Goal: Task Accomplishment & Management: Complete application form

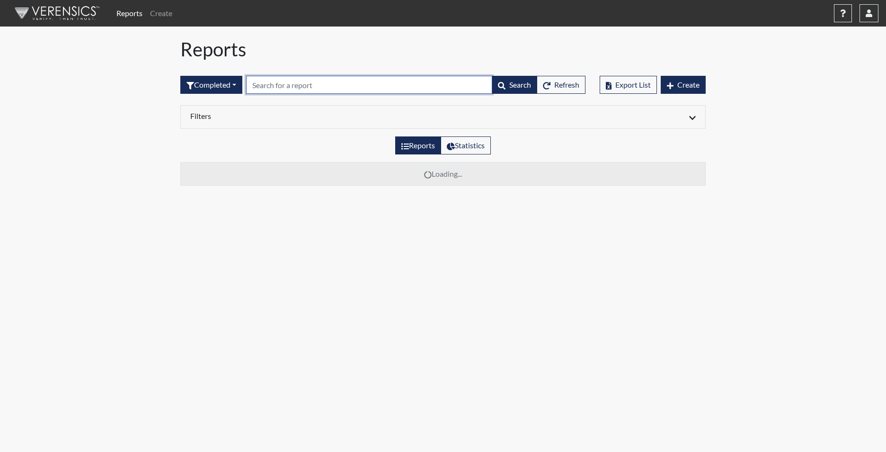
click at [285, 84] on input "text" at bounding box center [369, 85] width 246 height 18
type input "9198"
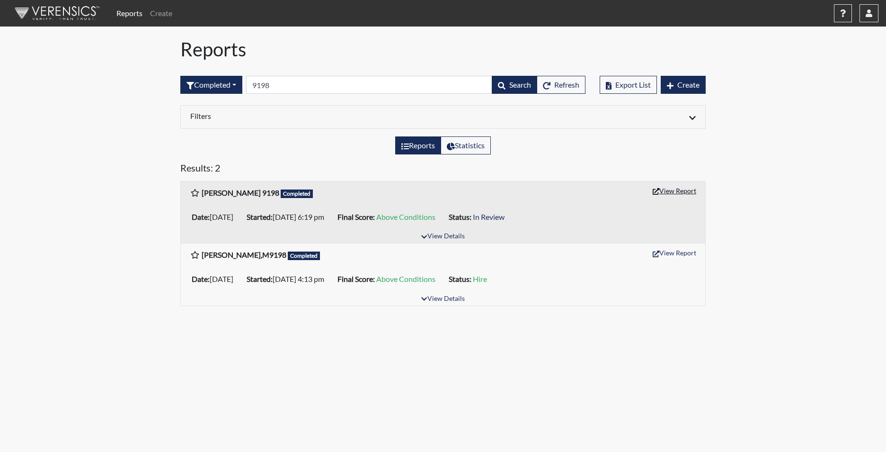
click at [677, 191] on button "View Report" at bounding box center [675, 190] width 52 height 15
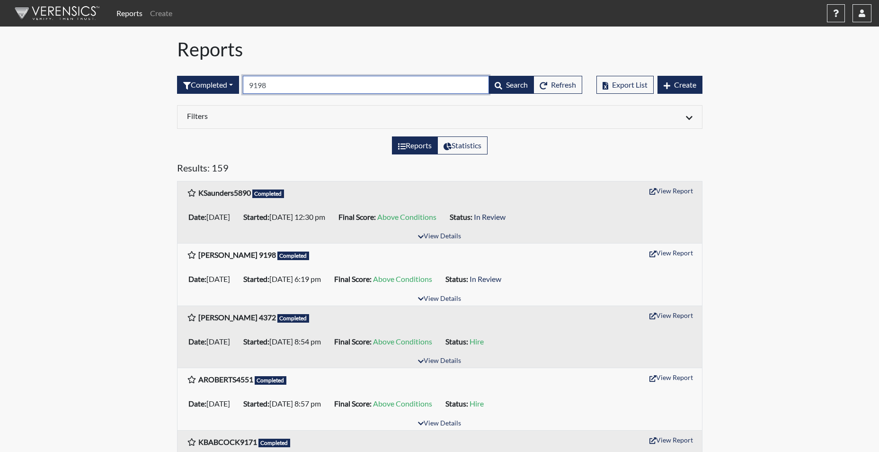
drag, startPoint x: 281, startPoint y: 82, endPoint x: 249, endPoint y: 78, distance: 32.5
click at [249, 78] on input "9198" at bounding box center [366, 85] width 246 height 18
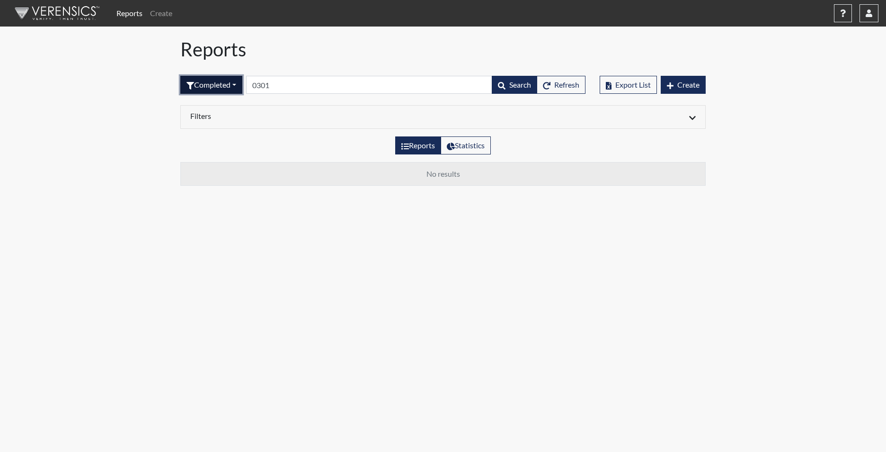
click at [206, 80] on button "Completed" at bounding box center [211, 85] width 62 height 18
click at [220, 136] on button "Sent by email" at bounding box center [218, 136] width 75 height 15
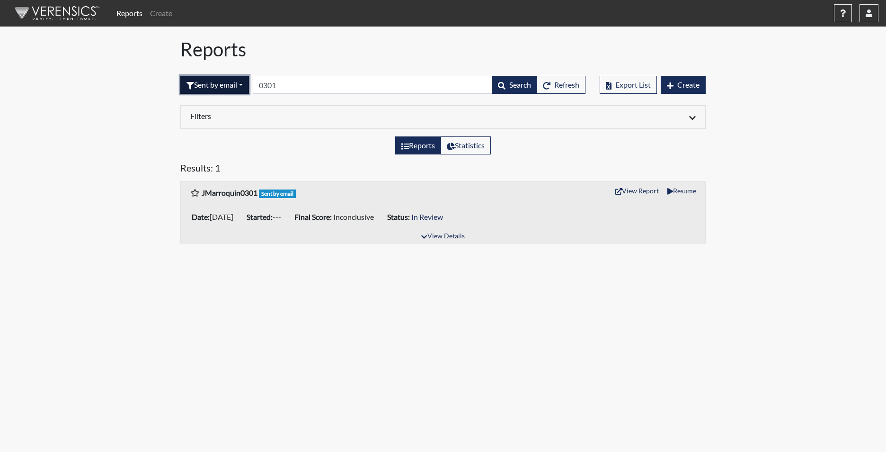
click at [248, 87] on button "Sent by email" at bounding box center [214, 85] width 69 height 18
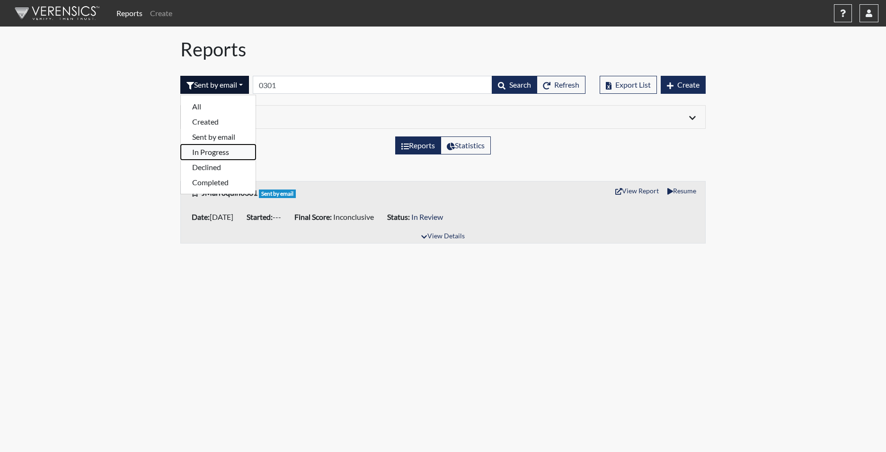
click at [220, 153] on button "In Progress" at bounding box center [218, 151] width 75 height 15
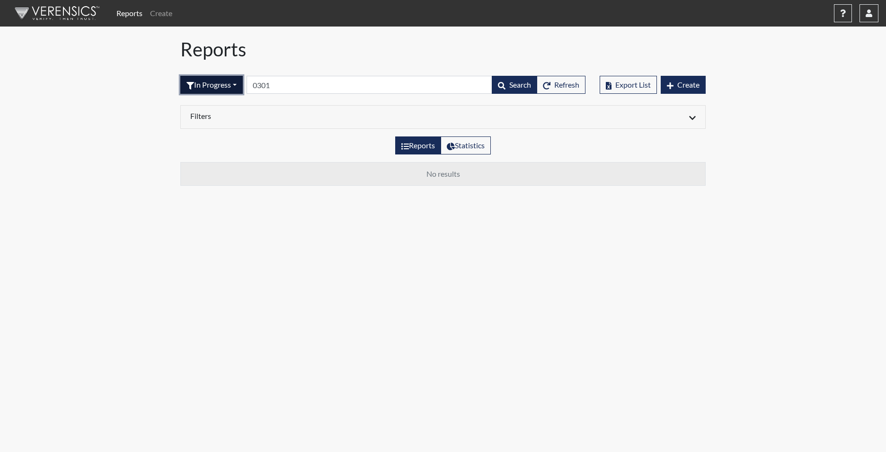
click at [242, 81] on button "In Progress" at bounding box center [211, 85] width 63 height 18
click at [221, 170] on button "Declined" at bounding box center [218, 167] width 75 height 15
click at [227, 82] on button "Declined" at bounding box center [207, 85] width 54 height 18
click at [211, 181] on button "Completed" at bounding box center [218, 182] width 75 height 15
click at [240, 88] on button "Completed" at bounding box center [211, 85] width 62 height 18
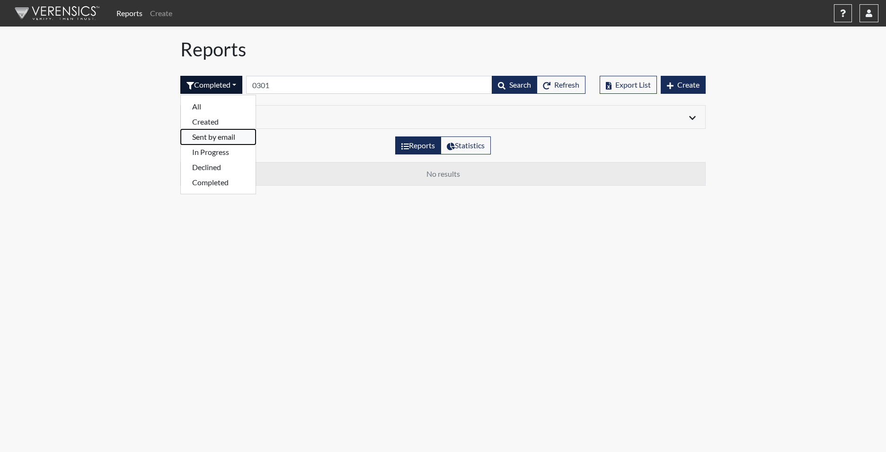
click at [216, 136] on button "Sent by email" at bounding box center [218, 136] width 75 height 15
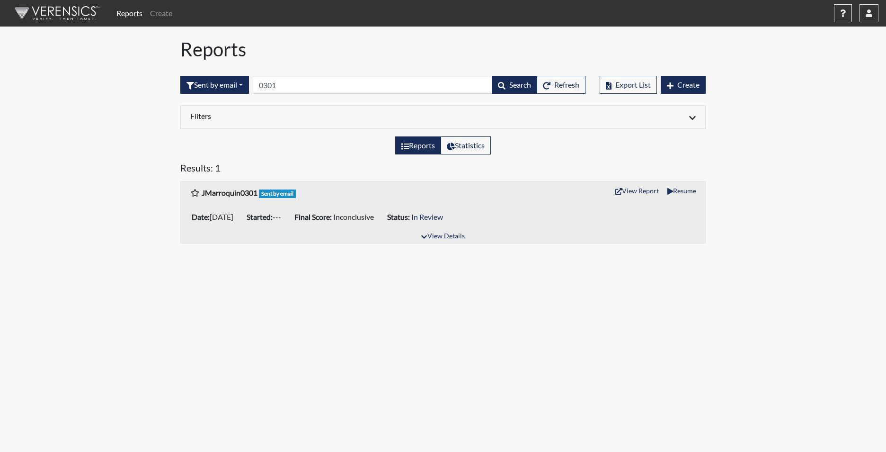
click at [245, 335] on body "Reports Create Help Center × Verensics Best Practices How to successfully use t…" at bounding box center [443, 226] width 886 height 452
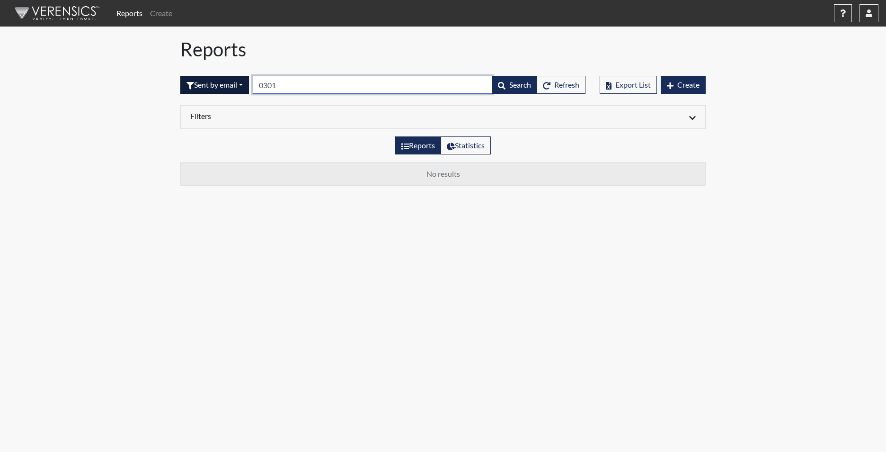
drag, startPoint x: 300, startPoint y: 83, endPoint x: 228, endPoint y: 78, distance: 72.2
click at [228, 78] on form "Sent by email All Created Sent by email In Progress Declined Completed 0301 Sea…" at bounding box center [382, 85] width 405 height 18
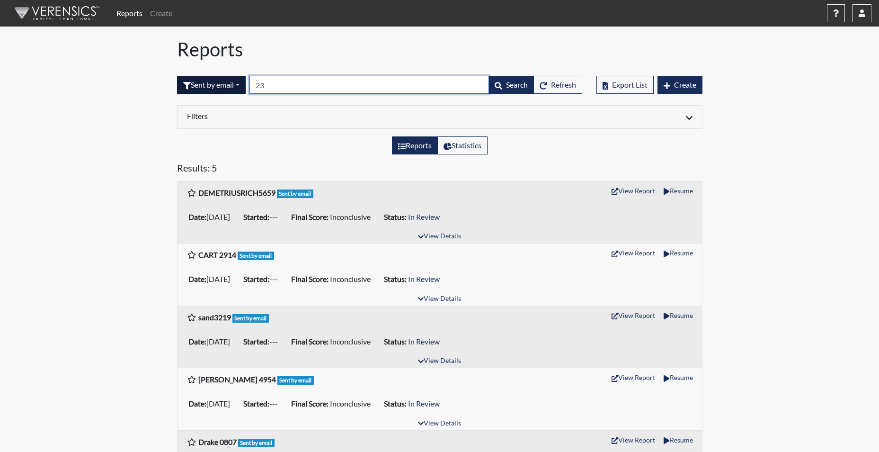
type input "2"
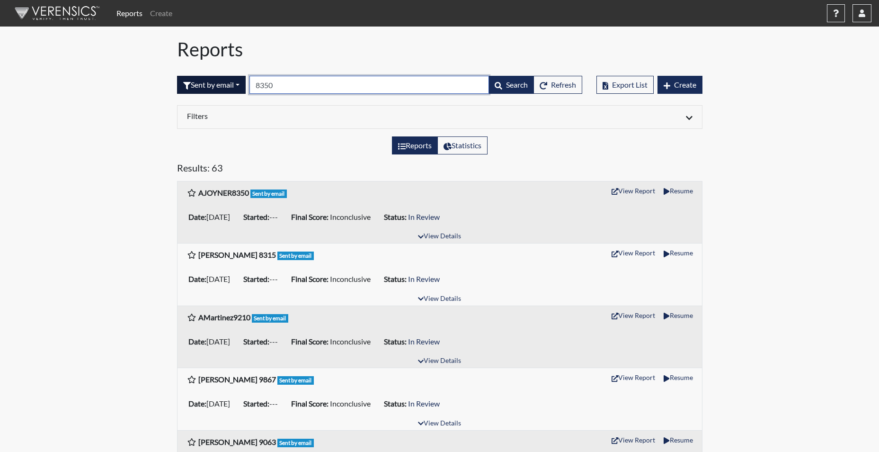
type input "8350"
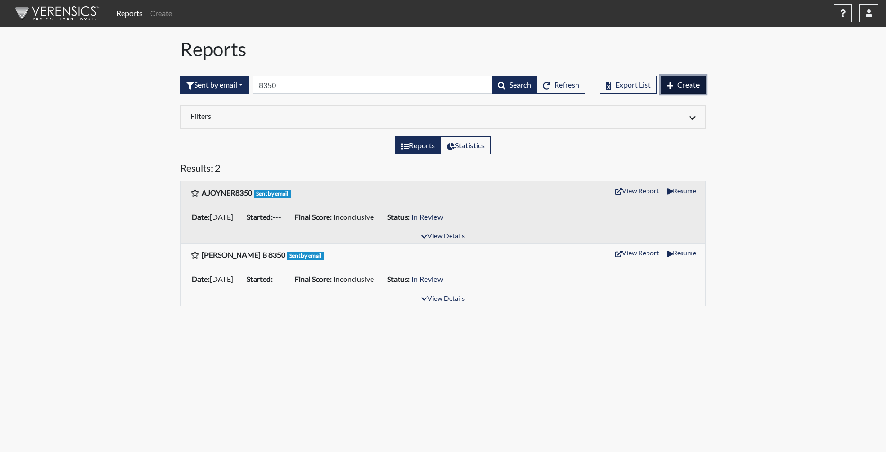
click at [695, 85] on span "Create" at bounding box center [689, 84] width 22 height 9
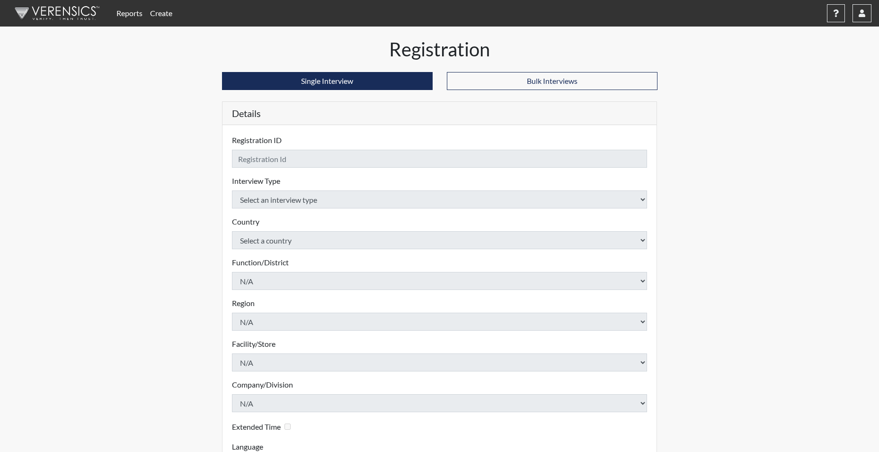
checkbox input "true"
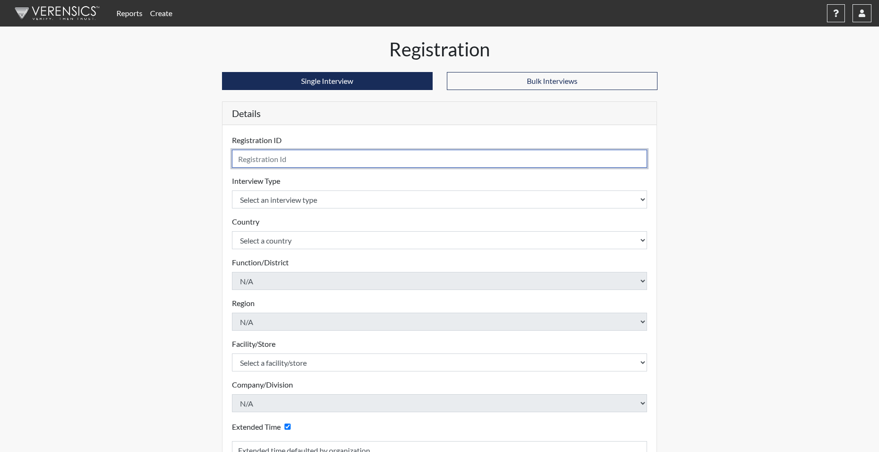
click at [365, 160] on input "text" at bounding box center [440, 159] width 416 height 18
type input "ajoyner8350"
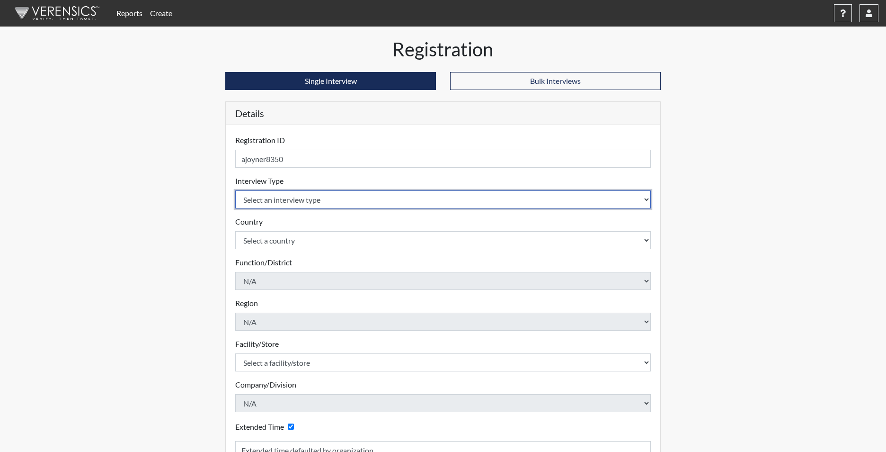
click at [287, 201] on body "Reports Create Help Center × Verensics Best Practices How to successfully use t…" at bounding box center [443, 226] width 886 height 452
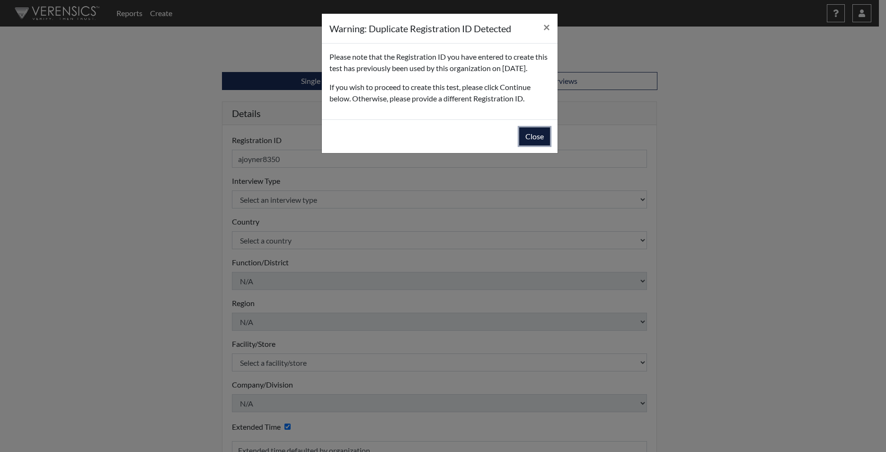
drag, startPoint x: 545, startPoint y: 149, endPoint x: 496, endPoint y: 157, distance: 49.4
click at [545, 145] on button "Close" at bounding box center [534, 136] width 31 height 18
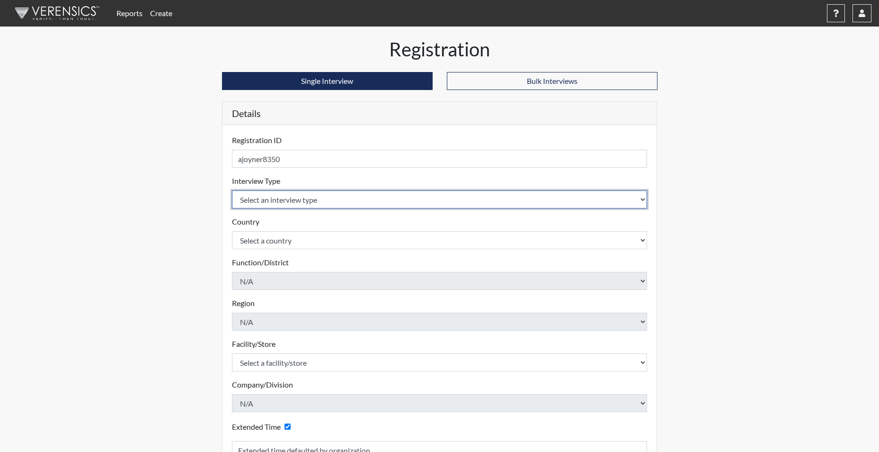
click at [286, 202] on select "Select an interview type Corrections Pre-Employment" at bounding box center [440, 199] width 416 height 18
select select "ff733e93-e1bf-11ea-9c9f-0eff0cf7eb8f"
click at [232, 190] on select "Select an interview type Corrections Pre-Employment" at bounding box center [440, 199] width 416 height 18
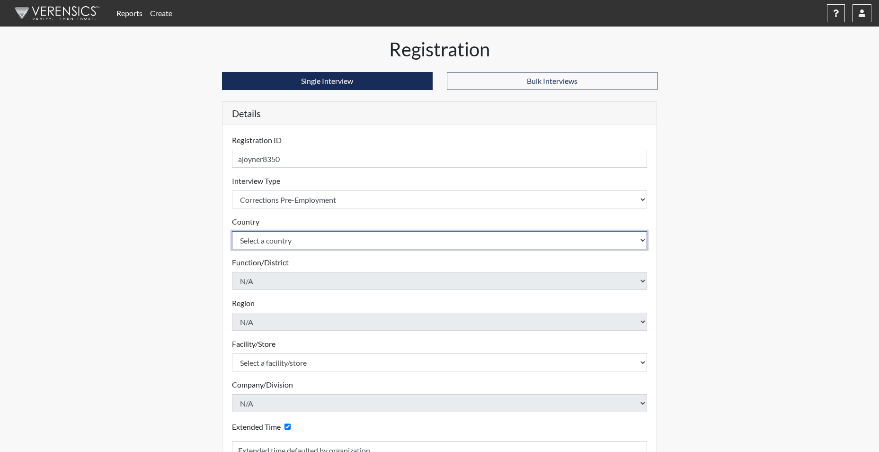
click at [278, 247] on select "Select a country United States Mexico" at bounding box center [440, 240] width 416 height 18
select select "united-states-of-america"
click at [232, 231] on select "Select a country United States Mexico" at bounding box center [440, 240] width 416 height 18
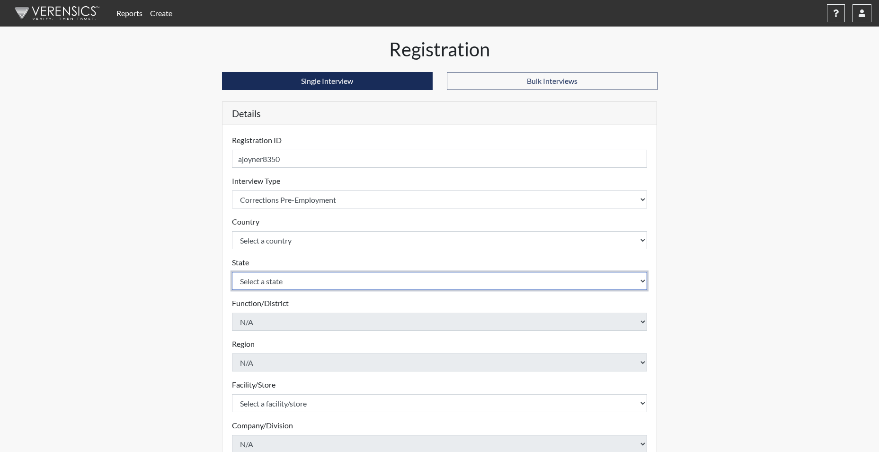
click at [274, 281] on select "Select a state Alabama Alaska Arizona Arkansas California Colorado Connecticut …" at bounding box center [440, 281] width 416 height 18
select select "SC"
click at [232, 272] on select "Select a state Alabama Alaska Arizona Arkansas California Colorado Connecticut …" at bounding box center [440, 281] width 416 height 18
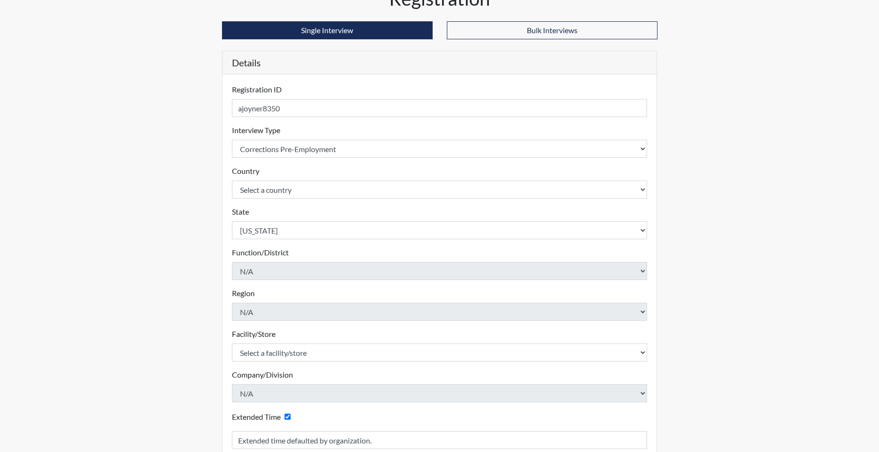
scroll to position [47, 0]
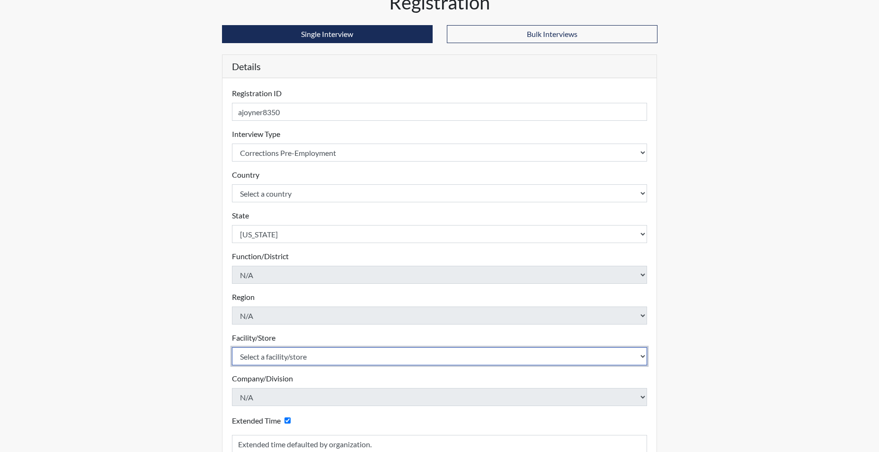
click at [263, 356] on select "Select a facility/store Allendale CI Broad River CI Camille Graham CI Division …" at bounding box center [440, 356] width 416 height 18
select select "d8fafbfe-3542-4e25-ab93-af3ea1b41fa7"
click at [264, 356] on select "Select a facility/store Allendale CI Broad River CI Camille Graham CI Division …" at bounding box center [440, 356] width 416 height 18
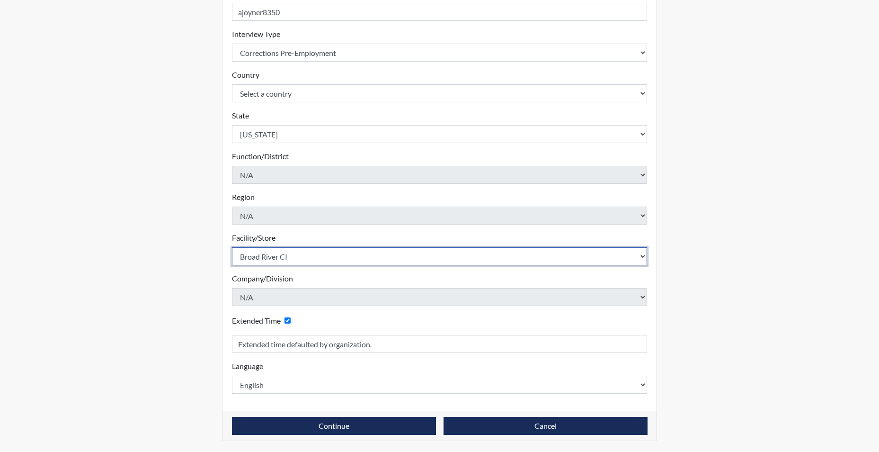
scroll to position [147, 0]
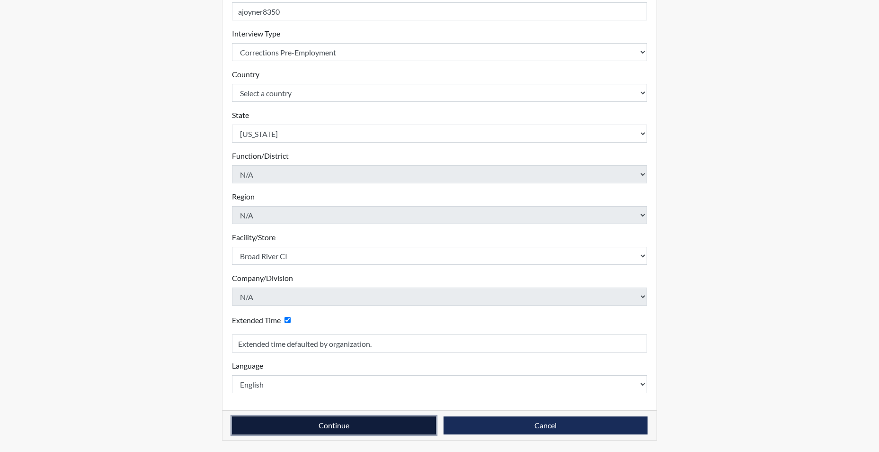
click at [273, 424] on button "Continue" at bounding box center [334, 425] width 204 height 18
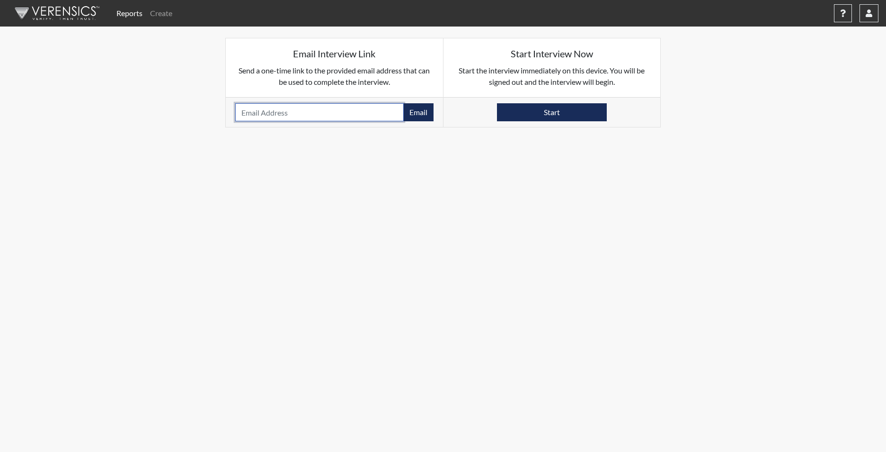
click at [291, 114] on input "email" at bounding box center [319, 112] width 169 height 18
type input "DUNATOS@LIVE.COM"
click at [421, 116] on button "Email" at bounding box center [418, 112] width 30 height 18
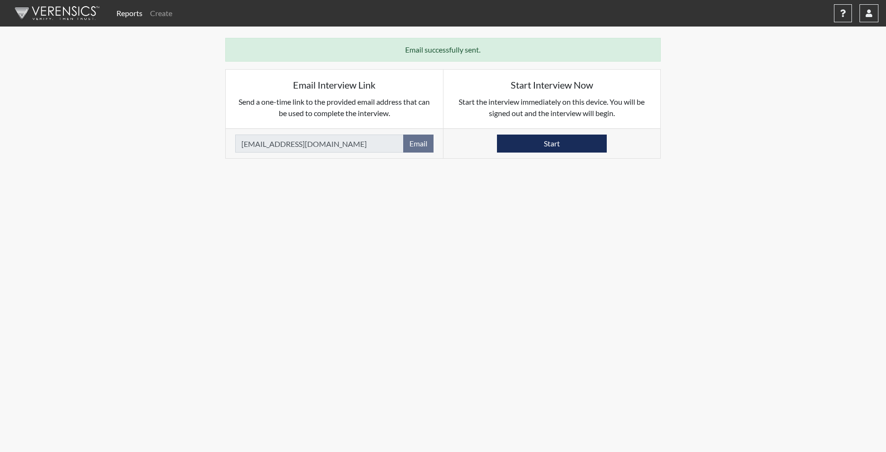
click at [129, 14] on link "Reports" at bounding box center [130, 13] width 34 height 19
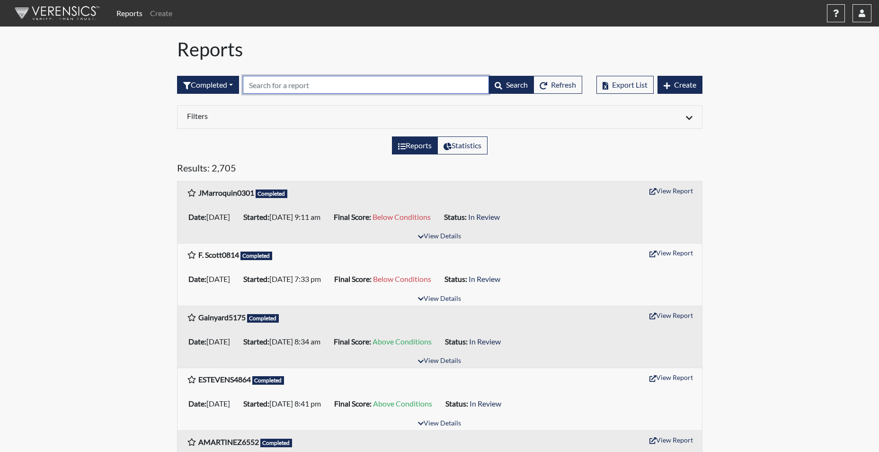
click at [277, 84] on input "text" at bounding box center [366, 85] width 246 height 18
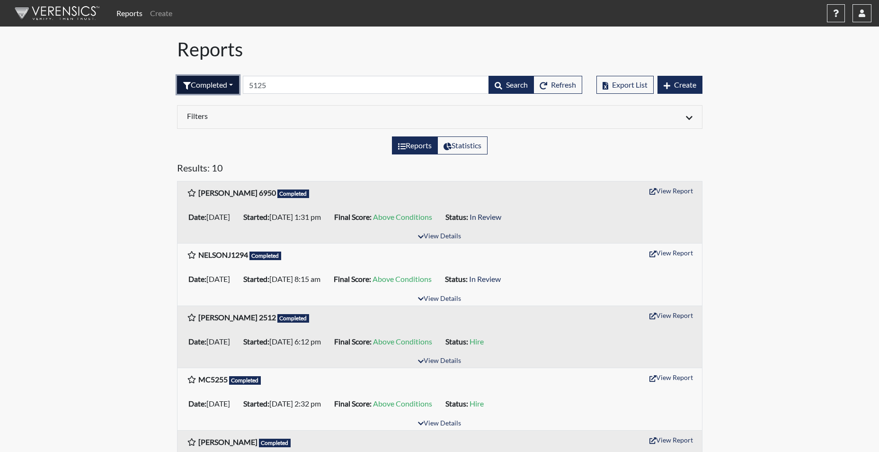
click at [213, 85] on button "Completed" at bounding box center [208, 85] width 62 height 18
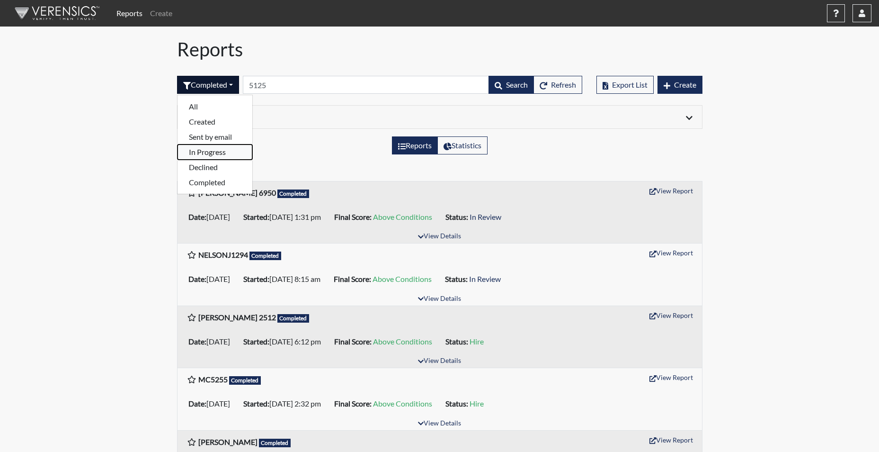
click at [215, 152] on button "In Progress" at bounding box center [215, 151] width 75 height 15
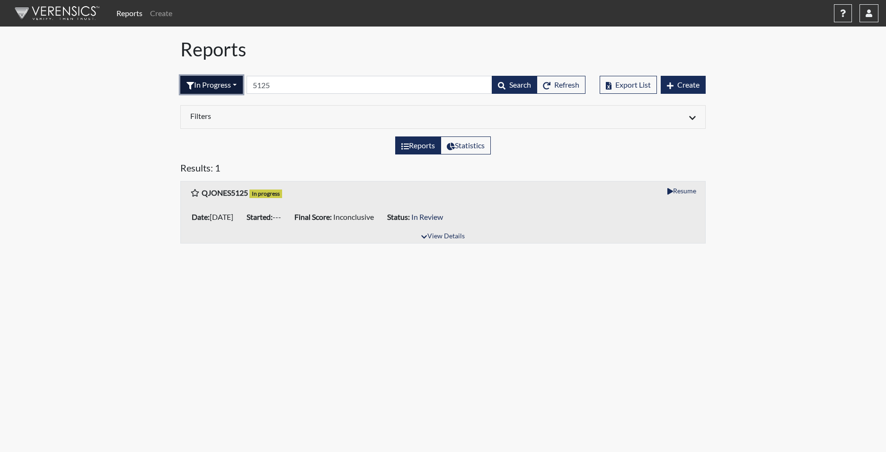
click at [216, 85] on button "In Progress" at bounding box center [211, 85] width 63 height 18
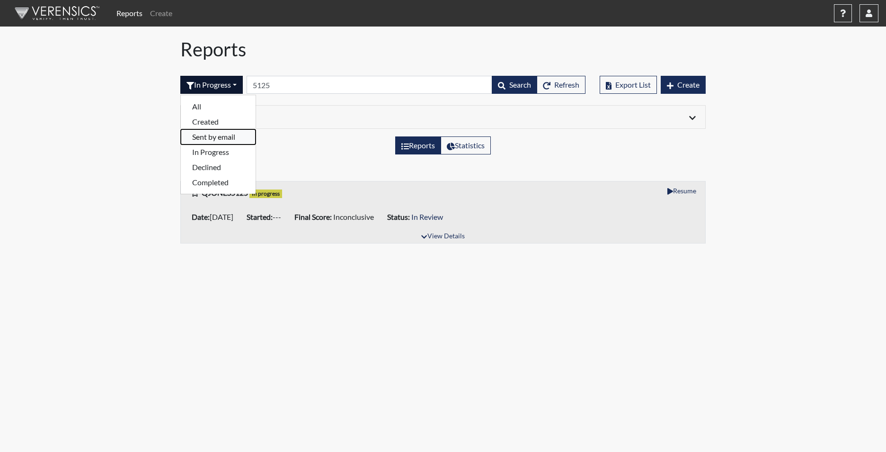
click at [222, 141] on button "Sent by email" at bounding box center [218, 136] width 75 height 15
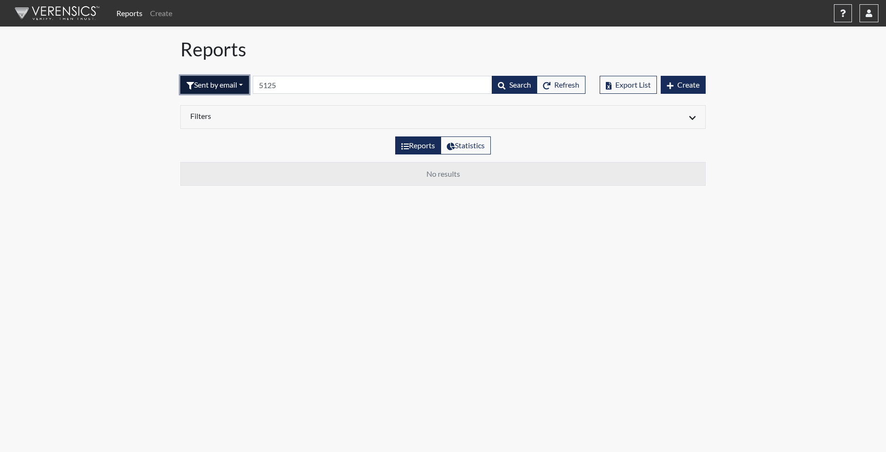
click at [228, 86] on button "Sent by email" at bounding box center [214, 85] width 69 height 18
click at [223, 179] on button "Completed" at bounding box center [218, 182] width 75 height 15
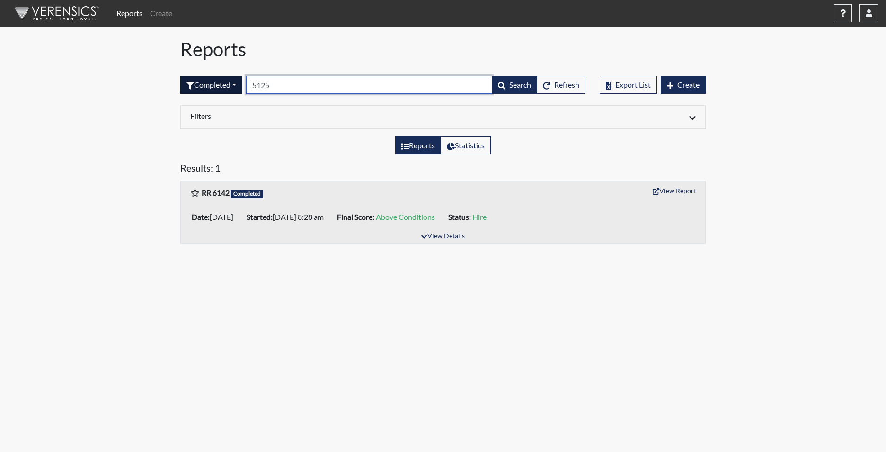
drag, startPoint x: 284, startPoint y: 88, endPoint x: 222, endPoint y: 79, distance: 62.8
click at [222, 79] on form "Completed All Created Sent by email In Progress Declined Completed 5125 Search …" at bounding box center [382, 85] width 405 height 18
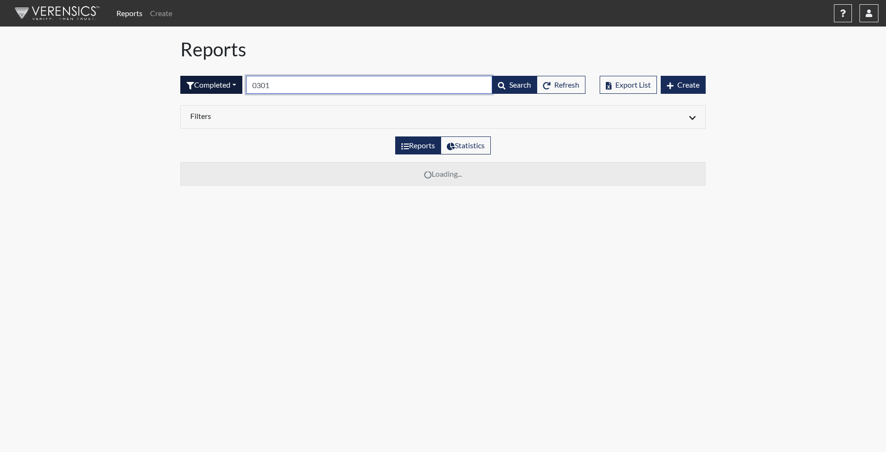
type input "0301"
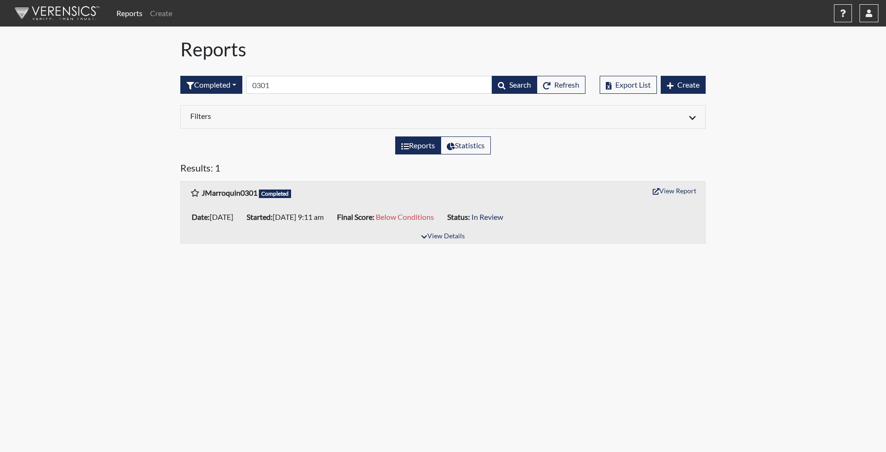
click at [663, 179] on div "Results: 1" at bounding box center [443, 171] width 540 height 19
click at [668, 193] on button "View Report" at bounding box center [675, 190] width 52 height 15
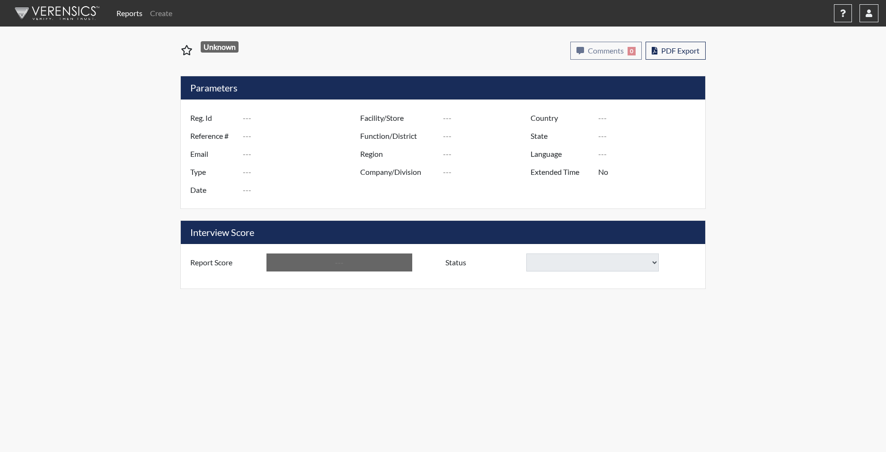
type input "[PERSON_NAME] 9198"
type input "48821"
type input "TAUSHA.TIMMONS21@GMAIL.COM"
type input "Corrections Pre-Employment"
type input "Aug 1, 2025"
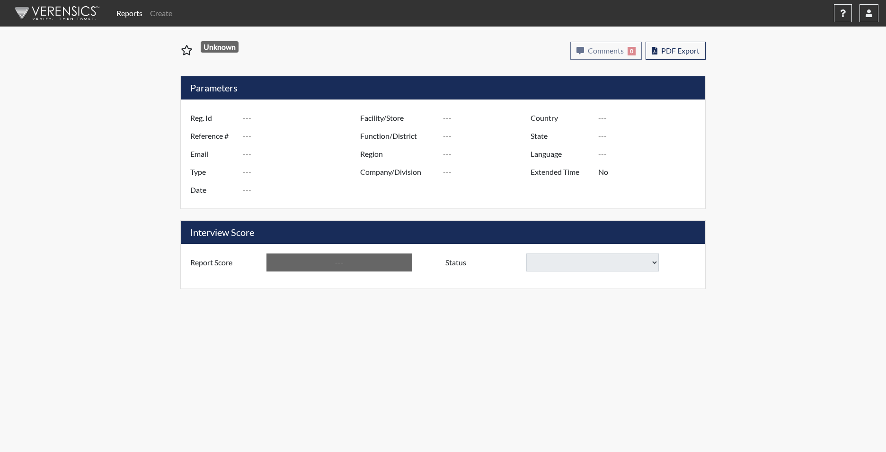
type input "Turbeville CI"
type input "[GEOGRAPHIC_DATA]"
type input "[US_STATE]"
type input "English"
type input "Yes"
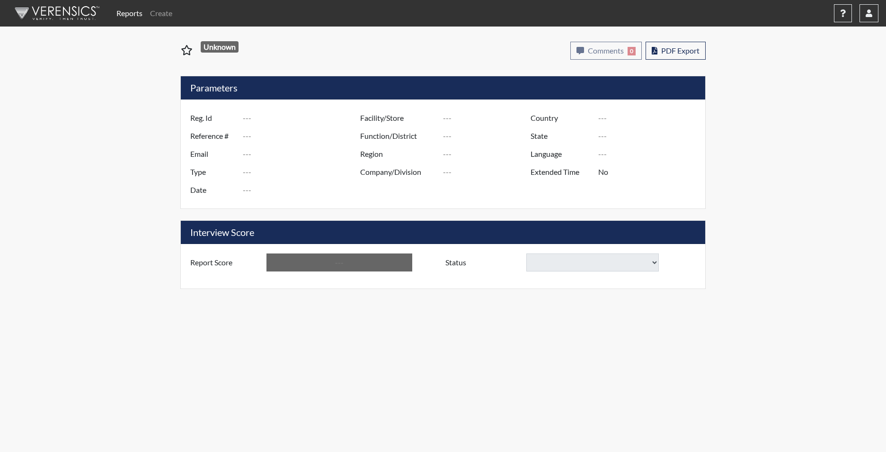
type input "Above Conditions"
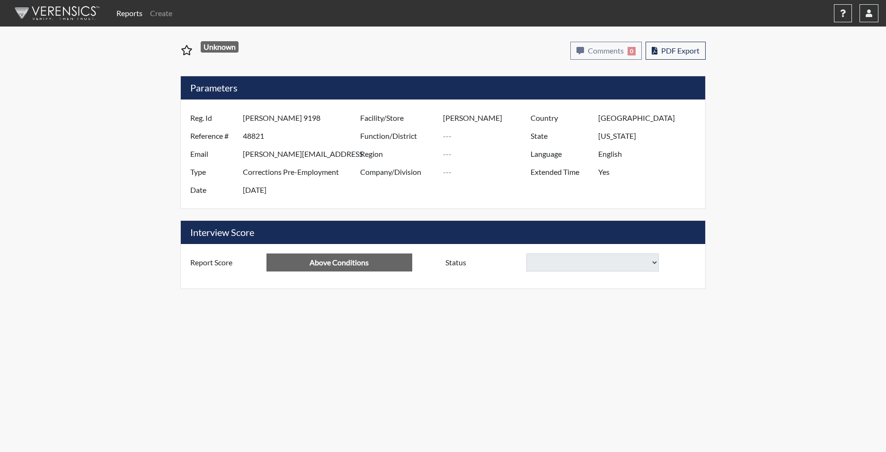
select select
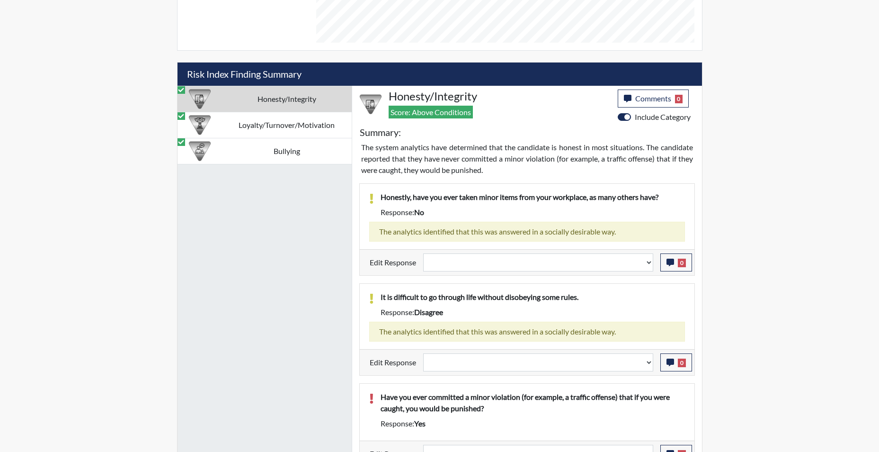
scroll to position [567, 0]
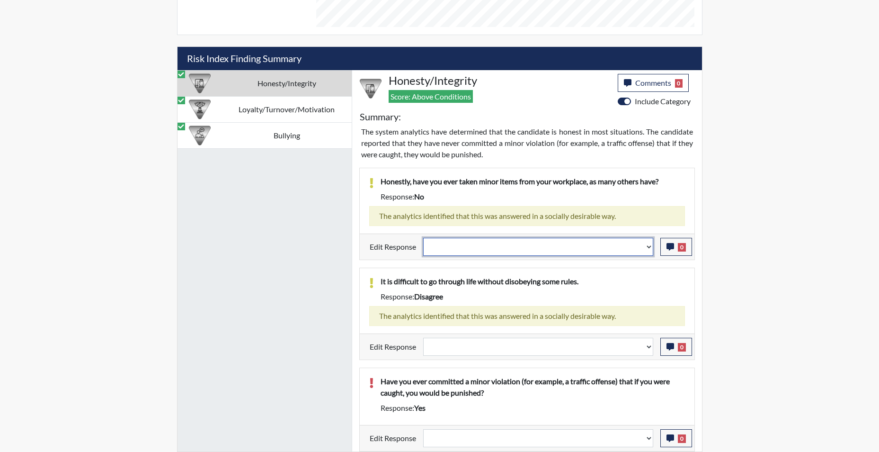
click at [647, 251] on select "Question is not relevant. Results will be updated. Reasonable explanation provi…" at bounding box center [538, 247] width 230 height 18
select select "reasonable-explanation-provided"
click at [423, 238] on select "Question is not relevant. Results will be updated. Reasonable explanation provi…" at bounding box center [538, 247] width 230 height 18
select select
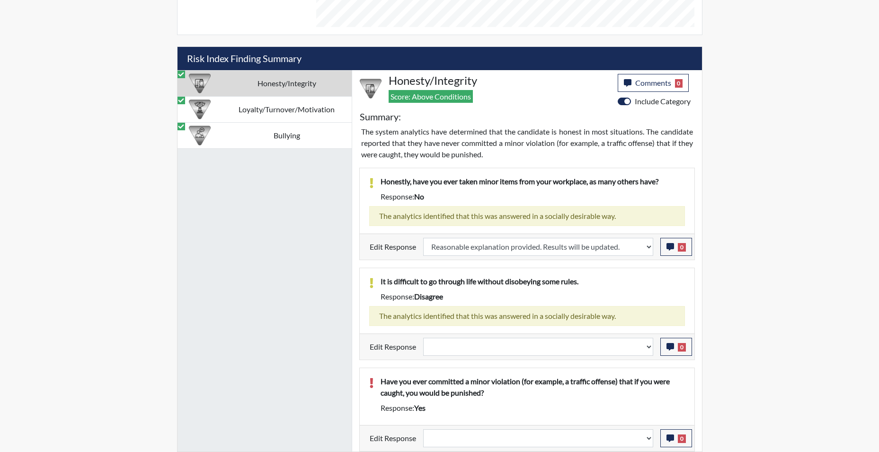
select select
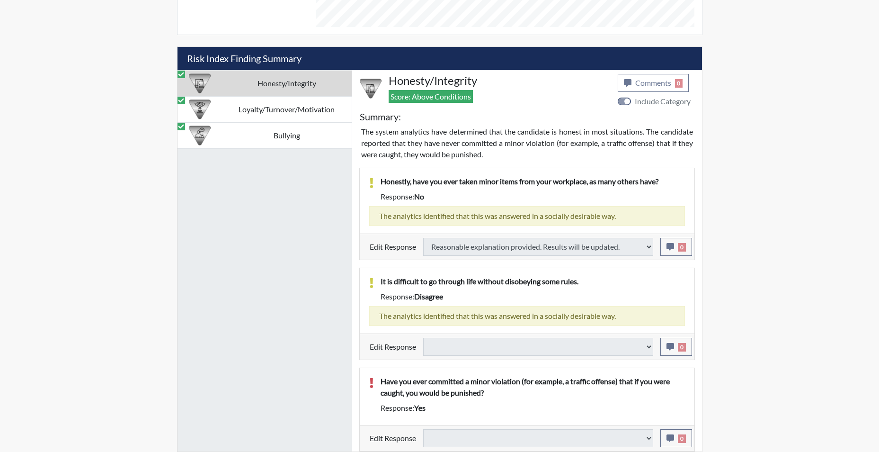
select select
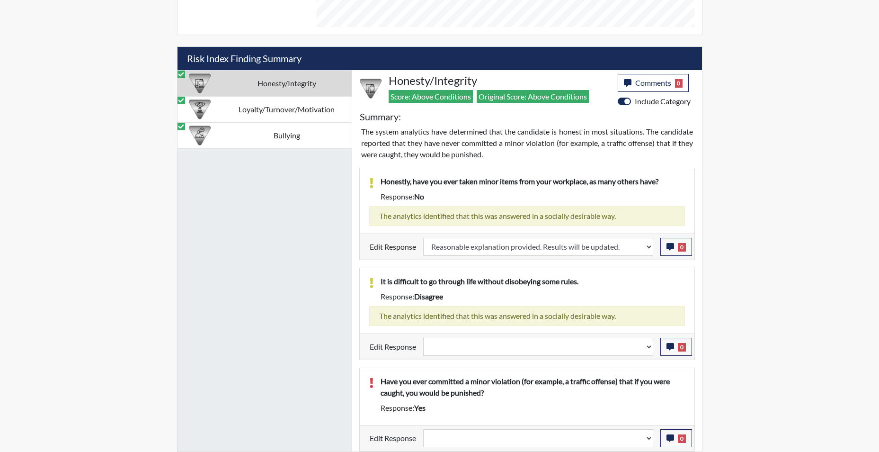
scroll to position [157, 394]
click at [647, 349] on select "Question is not relevant. Results will be updated. Reasonable explanation provi…" at bounding box center [538, 347] width 230 height 18
select select "confirmed"
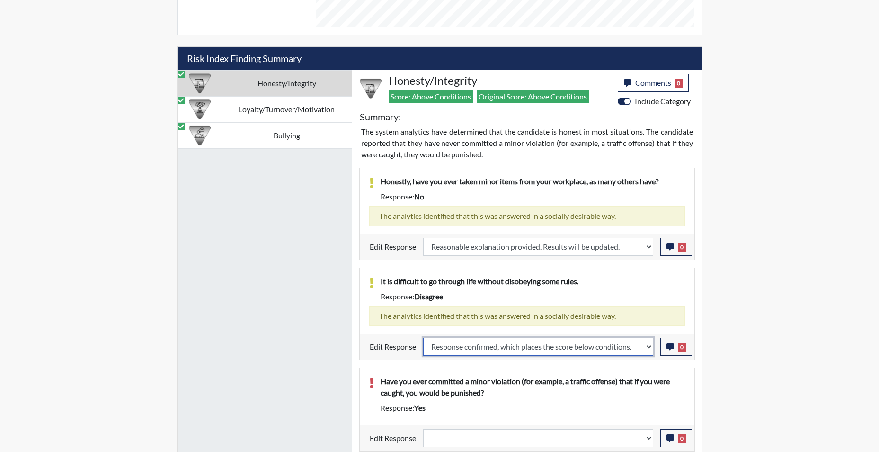
click at [423, 338] on select "Question is not relevant. Results will be updated. Reasonable explanation provi…" at bounding box center [538, 347] width 230 height 18
click at [560, 383] on p "Have you ever committed a minor violation (for example, a traffic offense) that…" at bounding box center [533, 387] width 304 height 23
select select
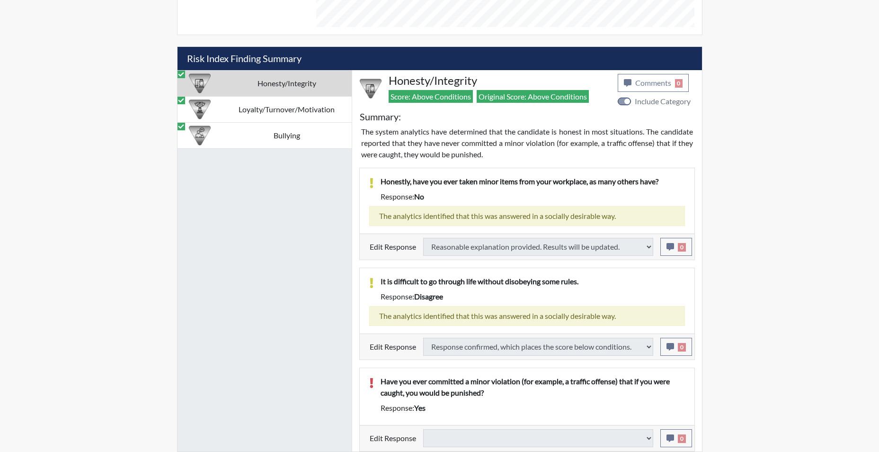
type input "Below Conditions"
select select
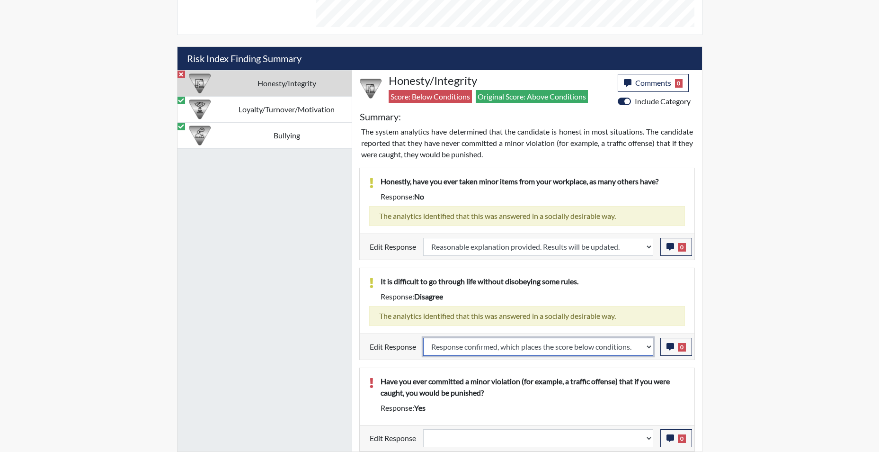
click at [650, 349] on select "Question is not relevant. Results will be updated. Reasonable explanation provi…" at bounding box center [538, 347] width 230 height 18
select select "reasonable-explanation-provided"
click at [423, 338] on select "Question is not relevant. Results will be updated. Reasonable explanation provi…" at bounding box center [538, 347] width 230 height 18
select select
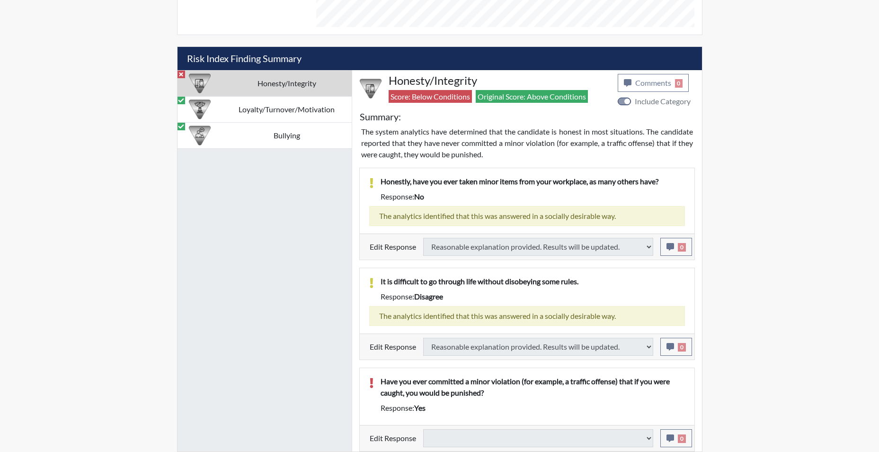
type input "Above Conditions"
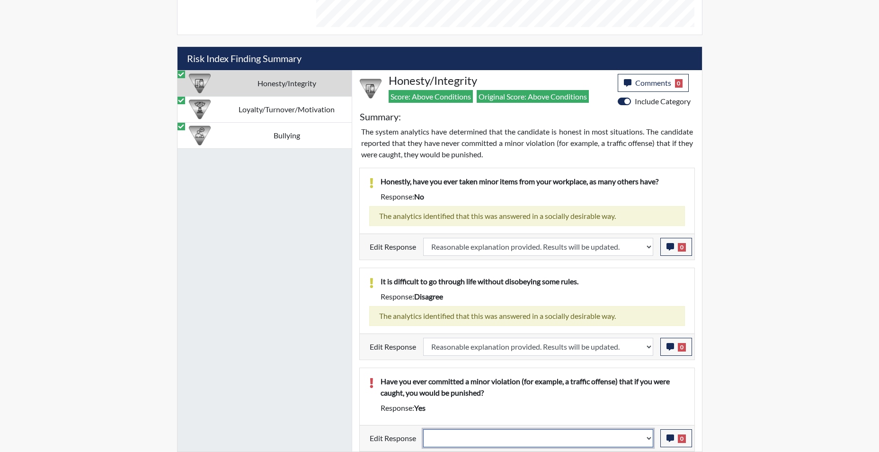
click at [647, 439] on select "Question is not relevant. Results will be updated. Reasonable explanation provi…" at bounding box center [538, 438] width 230 height 18
select select "reasonable-explanation-provided"
click at [423, 429] on select "Question is not relevant. Results will be updated. Reasonable explanation provi…" at bounding box center [538, 438] width 230 height 18
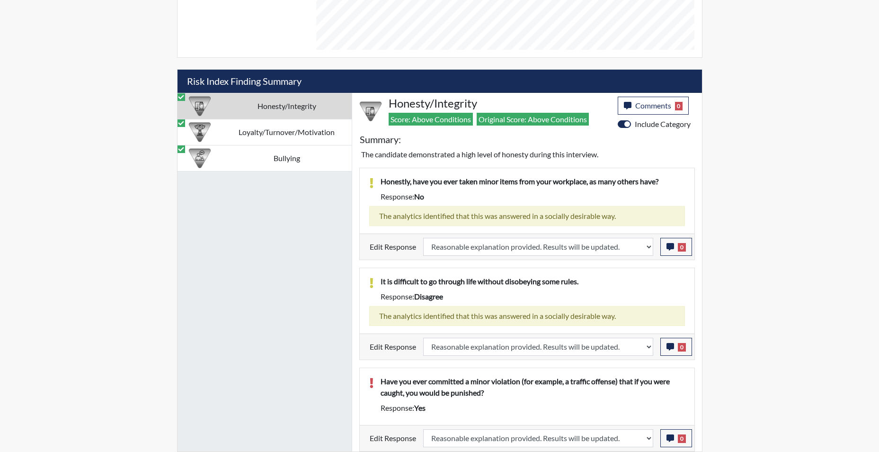
drag, startPoint x: 454, startPoint y: 309, endPoint x: 456, endPoint y: 393, distance: 84.3
click at [269, 132] on td "Loyalty/Turnover/Motivation" at bounding box center [287, 132] width 130 height 26
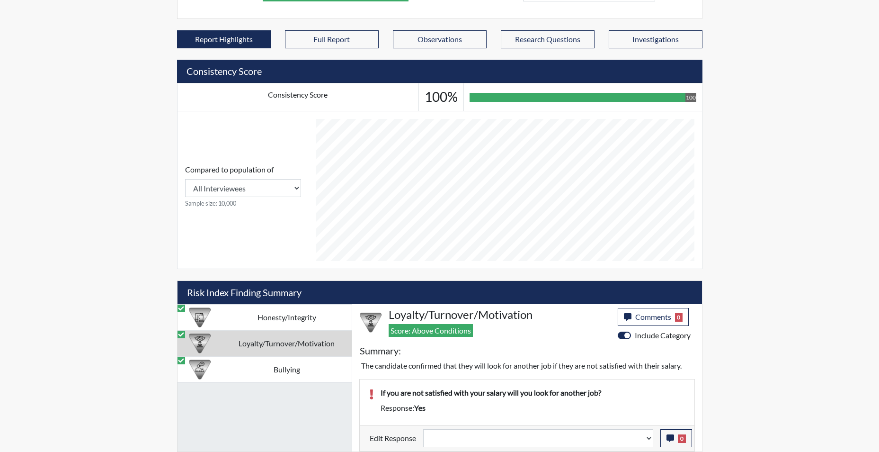
scroll to position [333, 0]
click at [648, 439] on select "Question is not relevant. Results will be updated. Reasonable explanation provi…" at bounding box center [538, 438] width 230 height 18
select select "reasonable-explanation-provided"
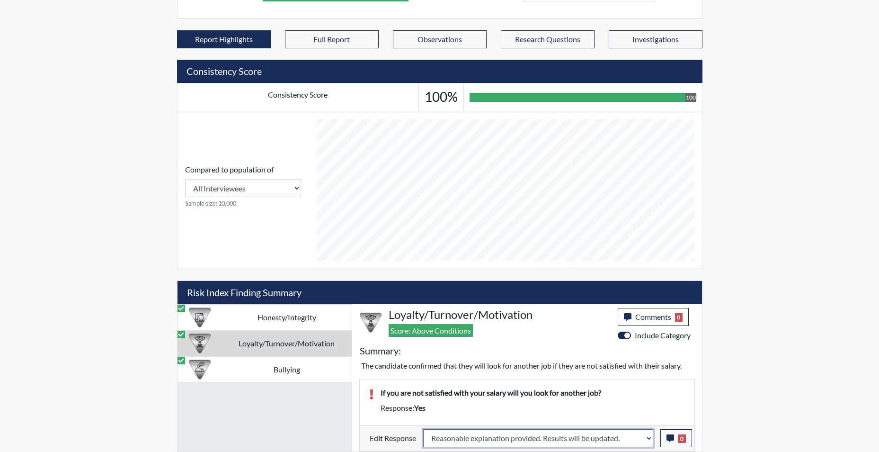
click at [423, 429] on select "Question is not relevant. Results will be updated. Reasonable explanation provi…" at bounding box center [538, 438] width 230 height 18
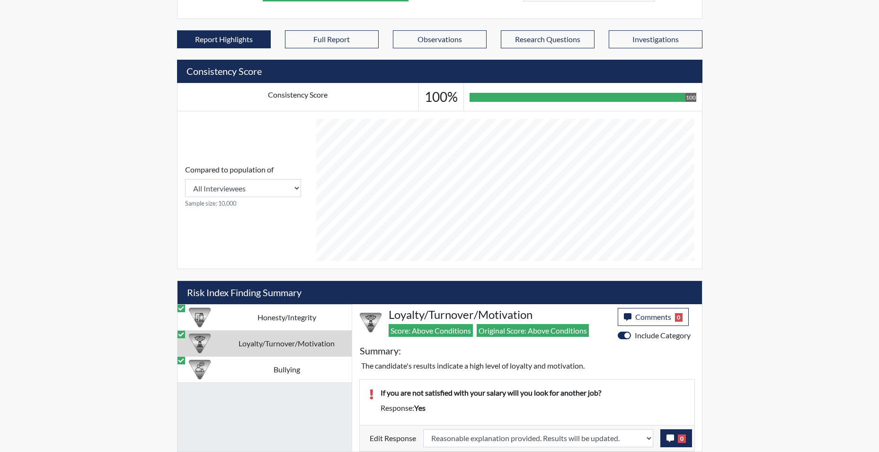
scroll to position [157, 394]
click at [667, 438] on icon "button" at bounding box center [671, 438] width 8 height 8
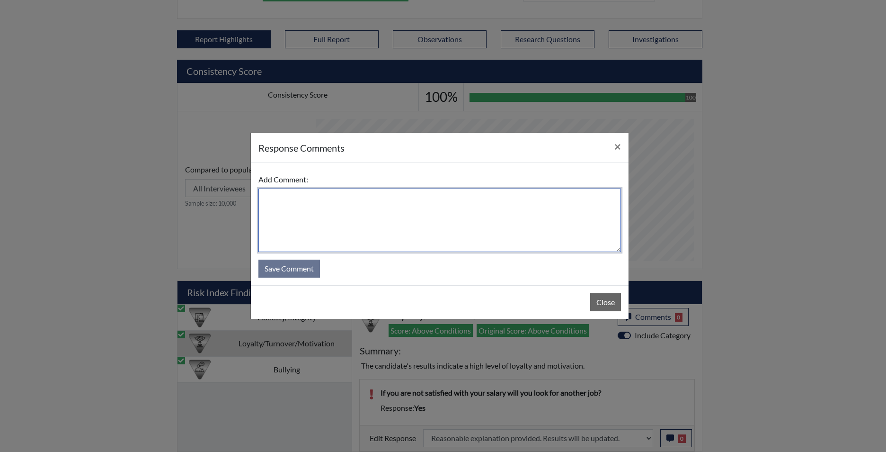
click at [376, 225] on textarea at bounding box center [440, 219] width 363 height 63
type textarea "app states no"
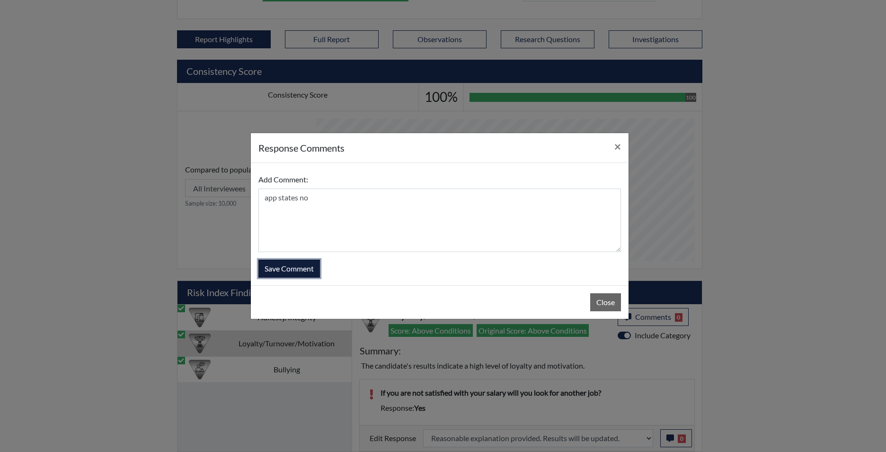
click at [291, 270] on button "Save Comment" at bounding box center [290, 268] width 62 height 18
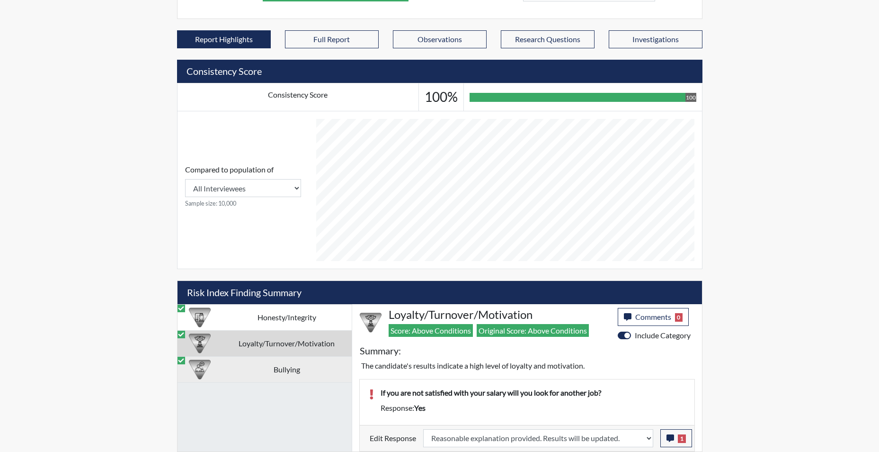
click at [284, 372] on td "Bullying" at bounding box center [287, 369] width 130 height 26
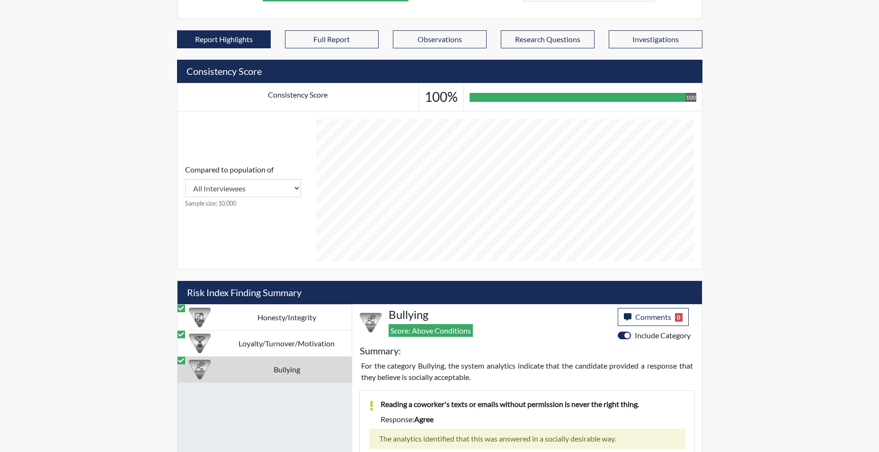
scroll to position [365, 0]
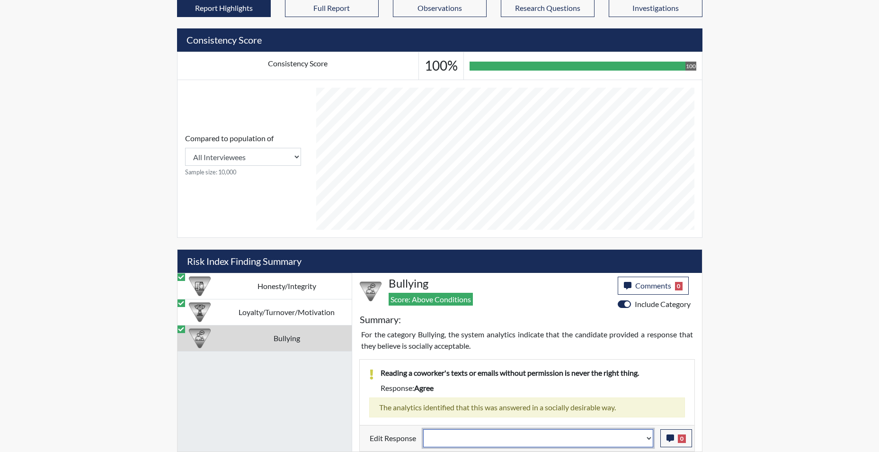
click at [648, 440] on select "Question is not relevant. Results will be updated. Reasonable explanation provi…" at bounding box center [538, 438] width 230 height 18
select select "reasonable-explanation-provided"
click at [423, 429] on select "Question is not relevant. Results will be updated. Reasonable explanation provi…" at bounding box center [538, 438] width 230 height 18
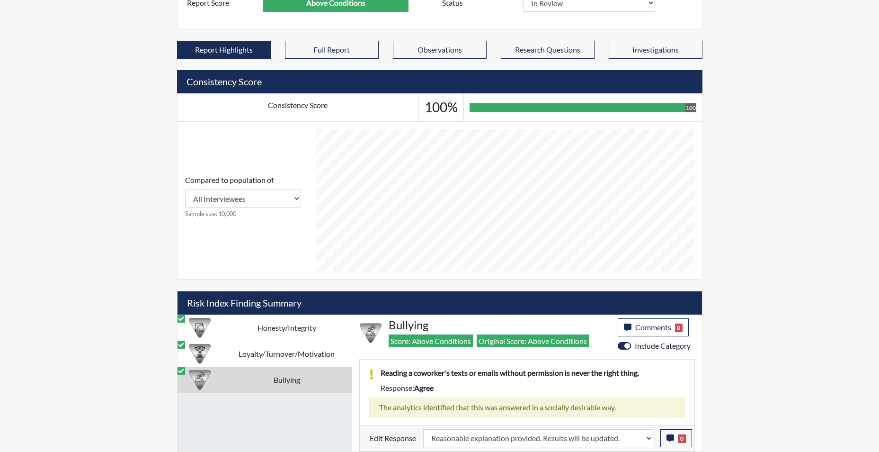
scroll to position [157, 394]
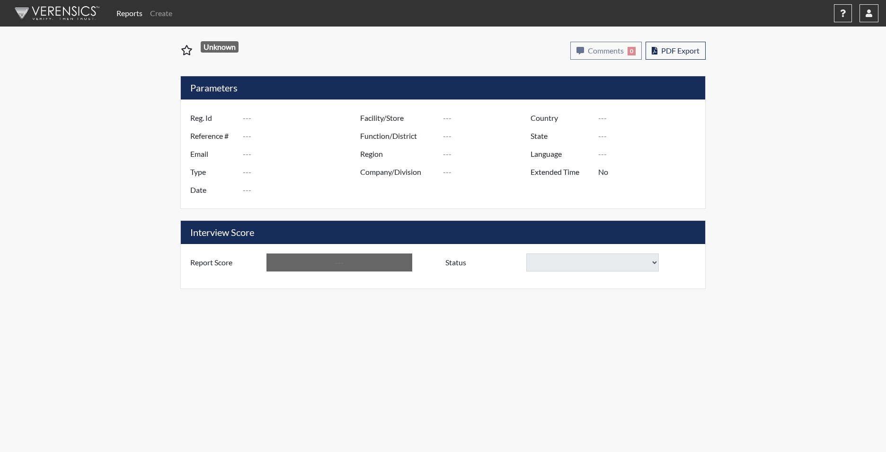
type input "JMarroquin0301"
type input "48900"
type input "[EMAIL_ADDRESS][DOMAIN_NAME]"
type input "Corrections Pre-Employment"
type input "[DATE]"
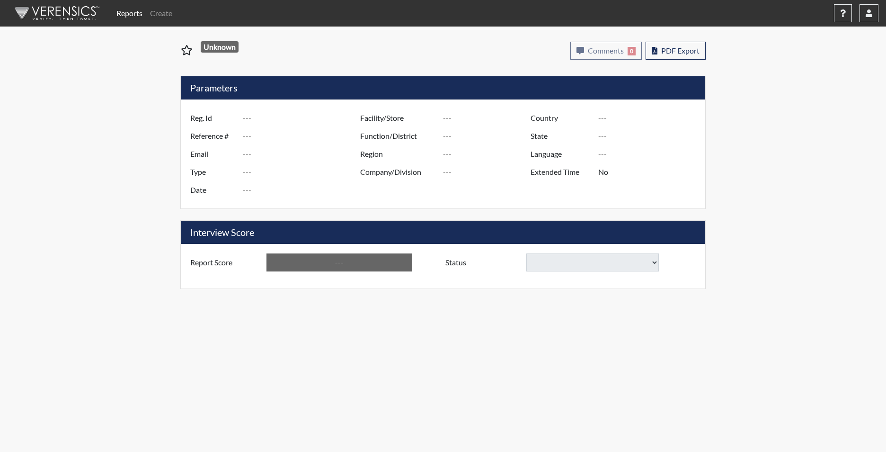
type input "Perry CI"
type input "[GEOGRAPHIC_DATA]"
type input "[US_STATE]"
type input "English"
type input "Yes"
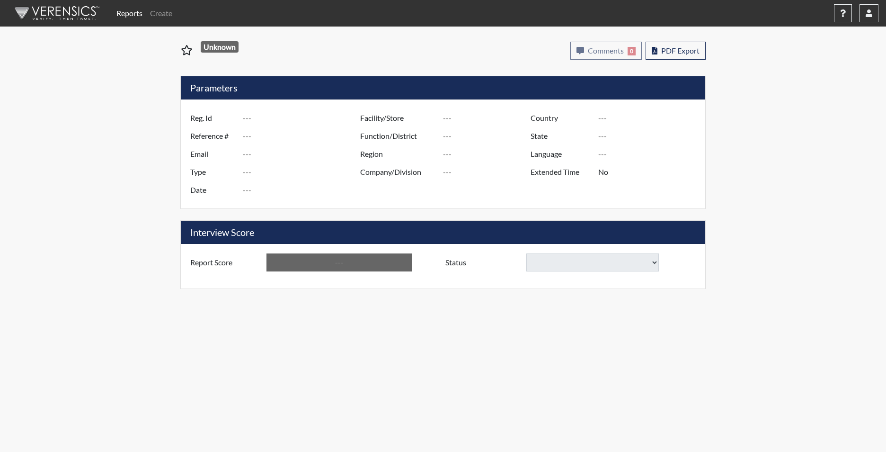
type input "Below Conditions"
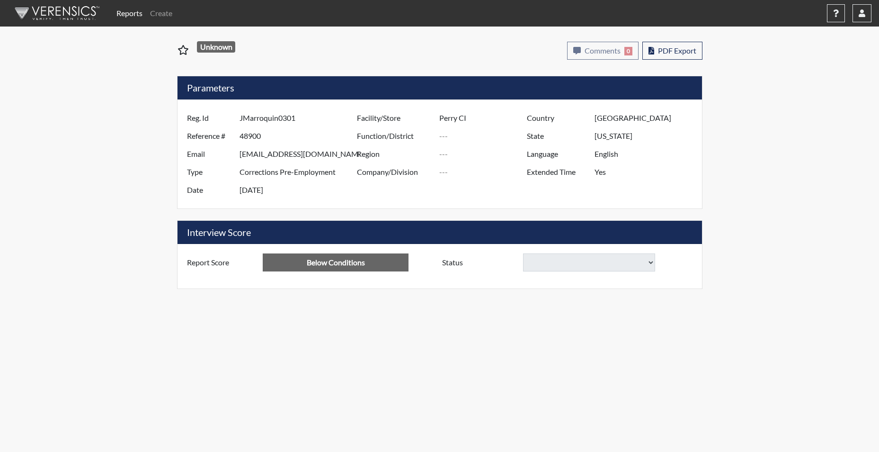
select select
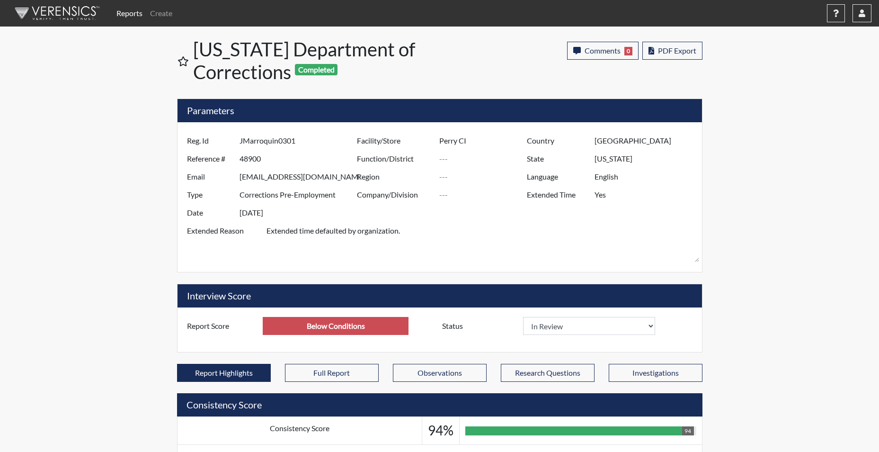
scroll to position [157, 394]
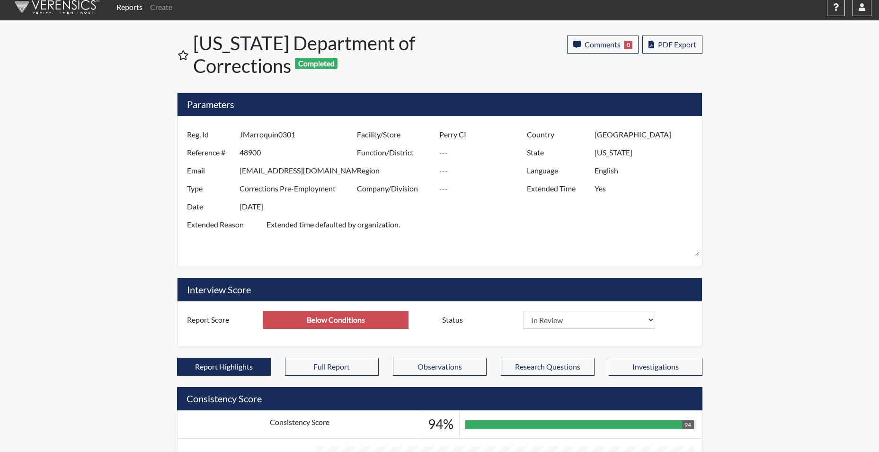
drag, startPoint x: 506, startPoint y: 428, endPoint x: 466, endPoint y: 413, distance: 42.6
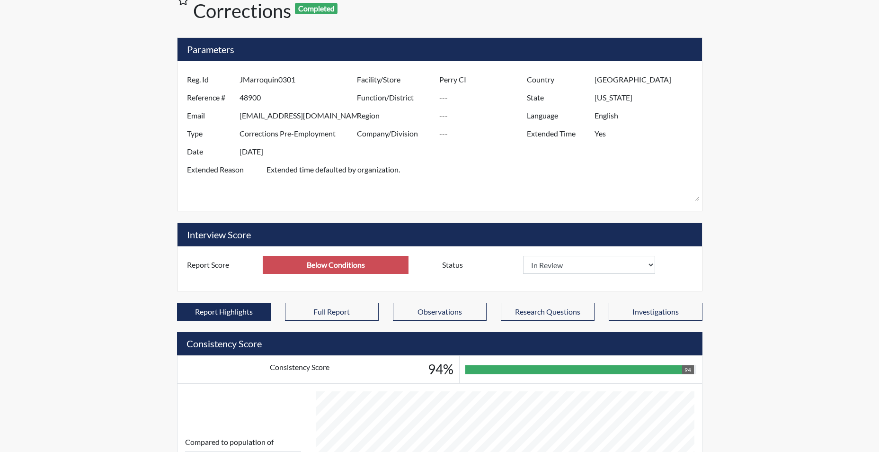
drag, startPoint x: 360, startPoint y: 241, endPoint x: 355, endPoint y: 349, distance: 108.1
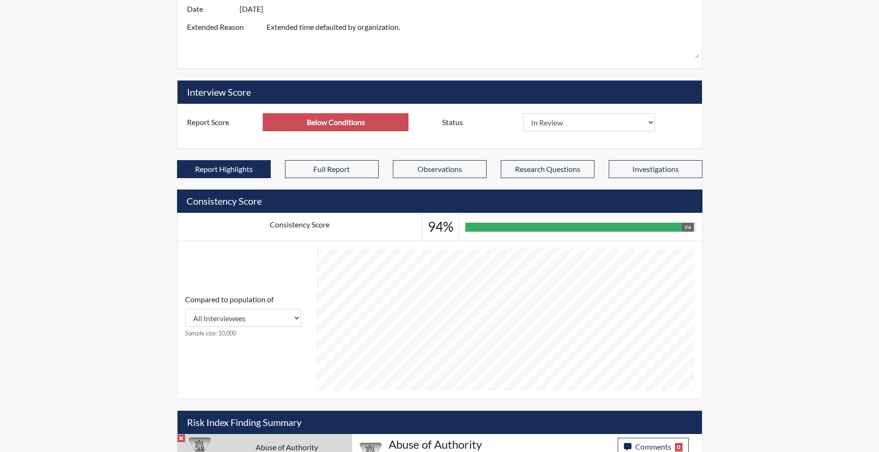
drag, startPoint x: 306, startPoint y: 100, endPoint x: 282, endPoint y: 166, distance: 70.3
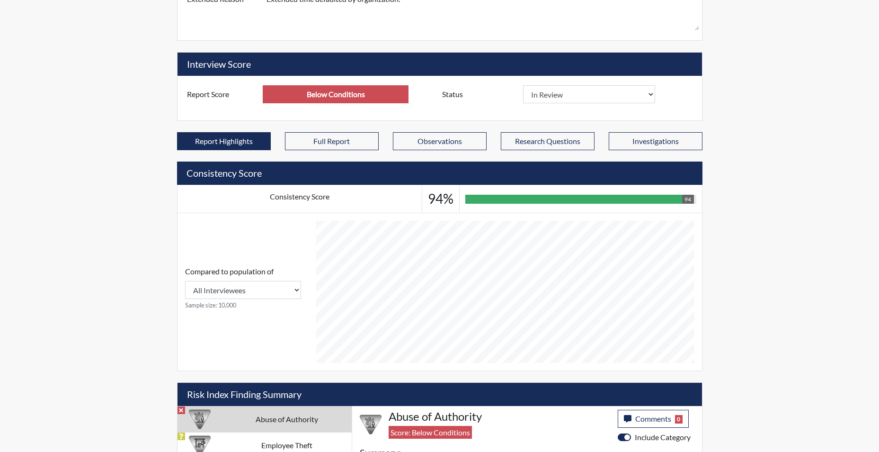
drag, startPoint x: 263, startPoint y: 115, endPoint x: 202, endPoint y: 450, distance: 340.3
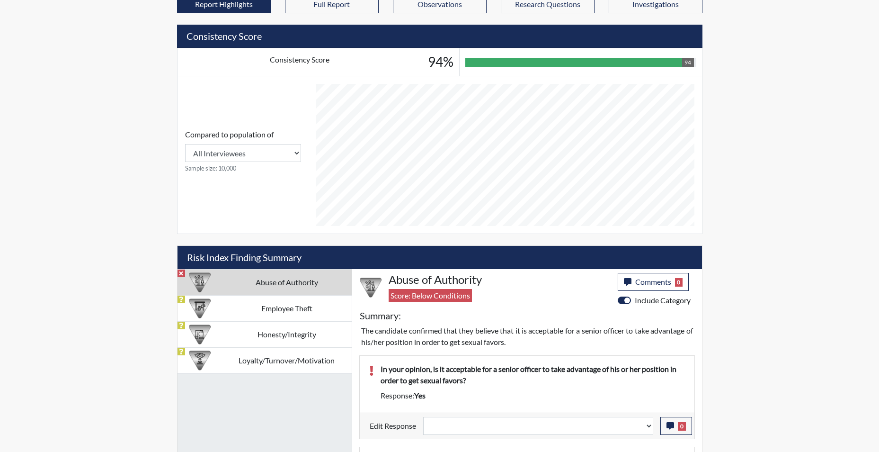
scroll to position [516, 0]
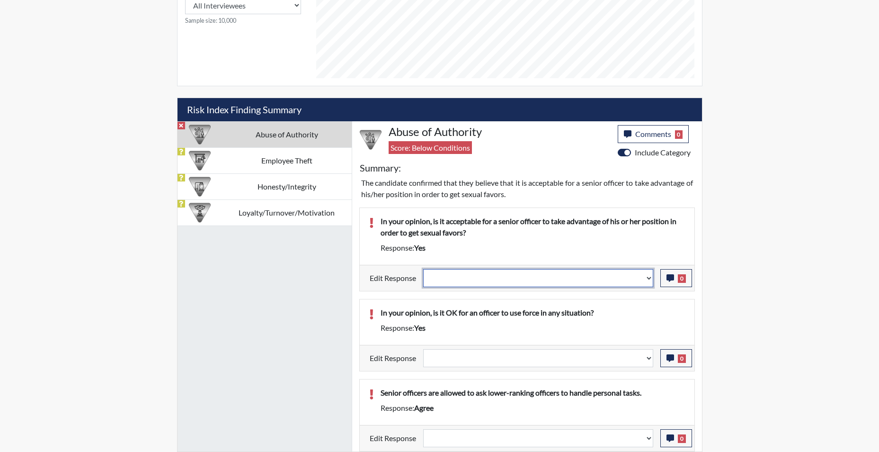
click at [651, 283] on select "Question is not relevant. Results will be updated. Reasonable explanation provi…" at bounding box center [538, 278] width 230 height 18
select select "reasonable-explanation-provided"
click at [423, 269] on select "Question is not relevant. Results will be updated. Reasonable explanation provi…" at bounding box center [538, 278] width 230 height 18
select select
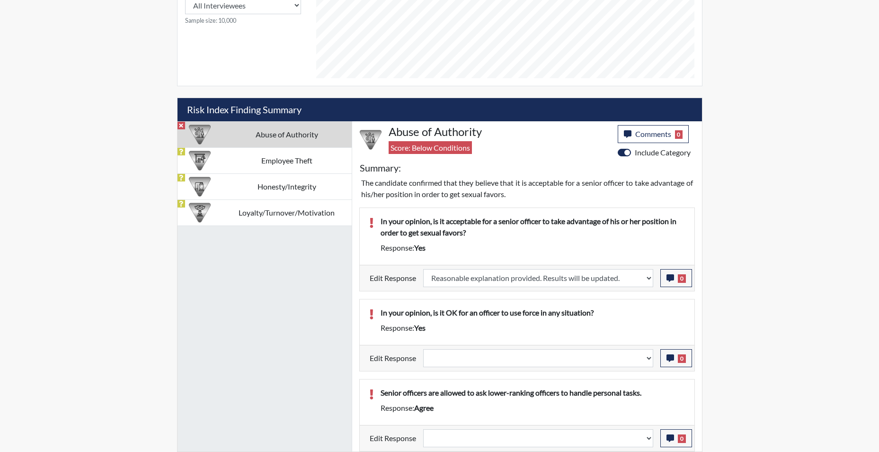
select select
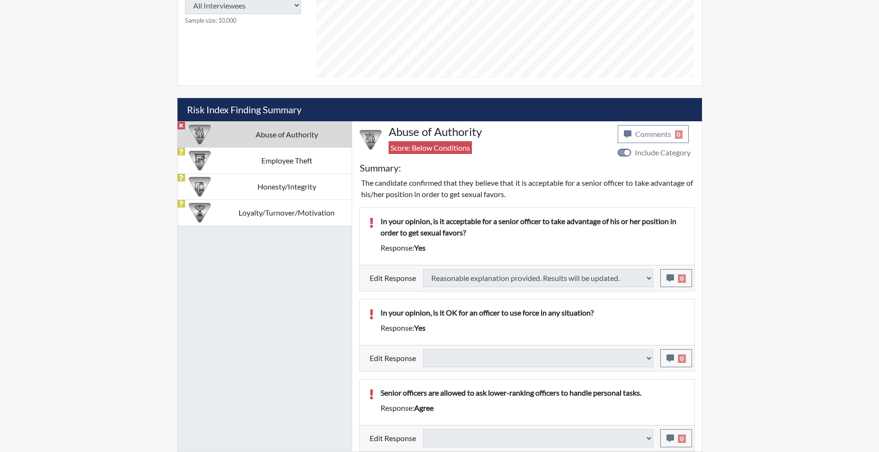
type input "Above Conditions"
select select
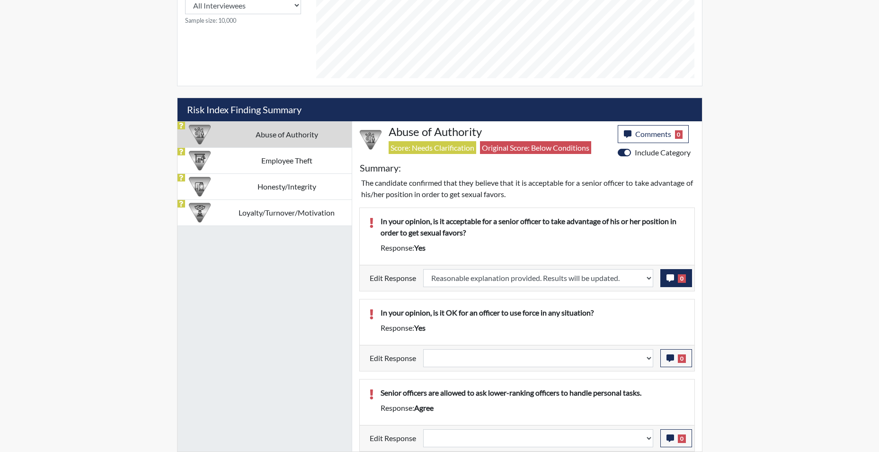
scroll to position [157, 394]
click at [671, 277] on icon "button" at bounding box center [671, 278] width 8 height 8
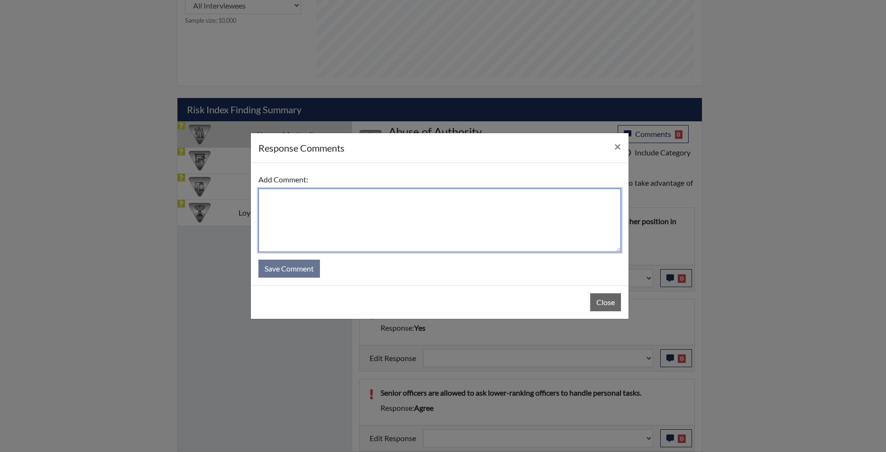
click at [511, 215] on textarea at bounding box center [440, 219] width 363 height 63
type textarea "app states no"
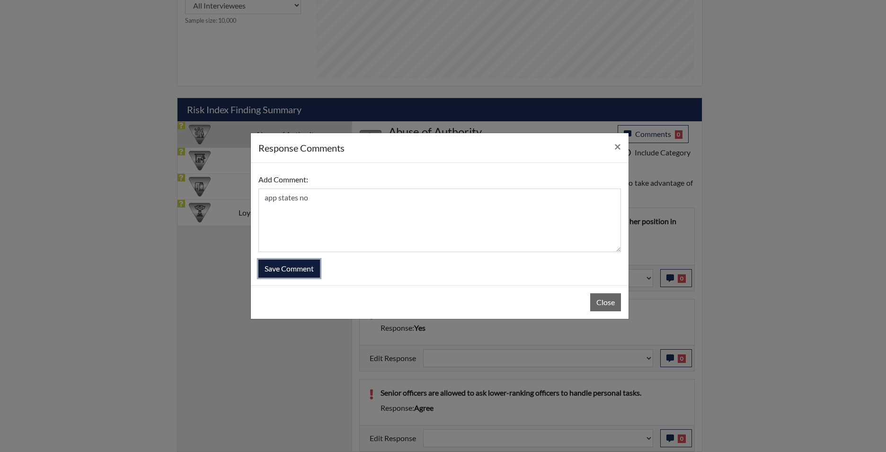
click at [305, 274] on button "Save Comment" at bounding box center [290, 268] width 62 height 18
select select
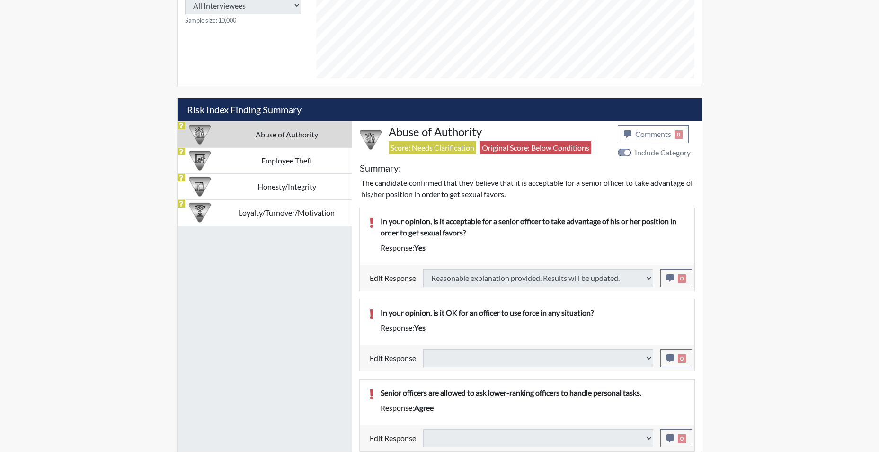
select select
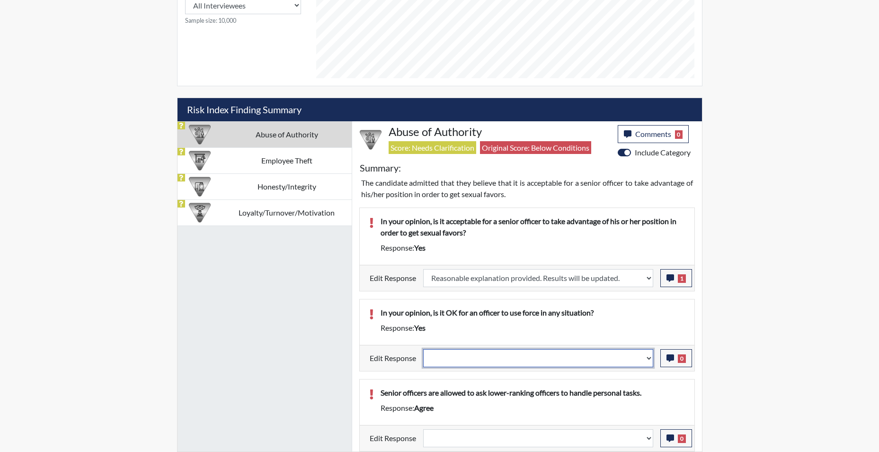
click at [647, 358] on select "Question is not relevant. Results will be updated. Reasonable explanation provi…" at bounding box center [538, 358] width 230 height 18
select select "reasonable-explanation-provided"
click at [423, 349] on select "Question is not relevant. Results will be updated. Reasonable explanation provi…" at bounding box center [538, 358] width 230 height 18
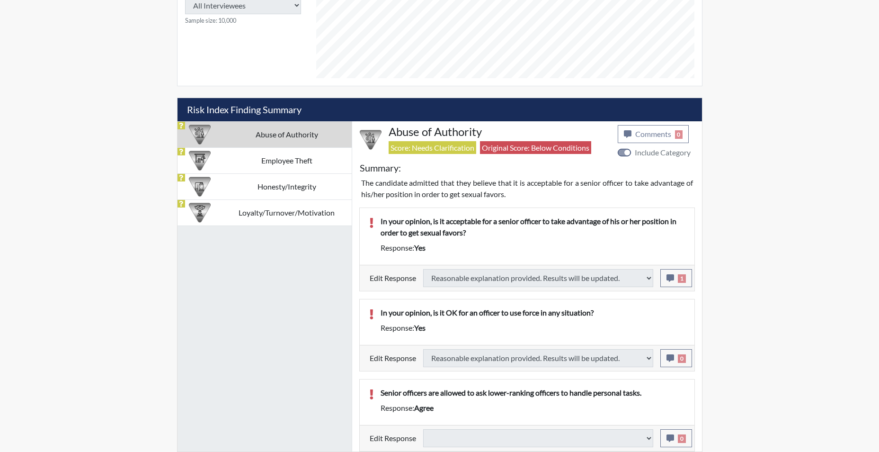
select select
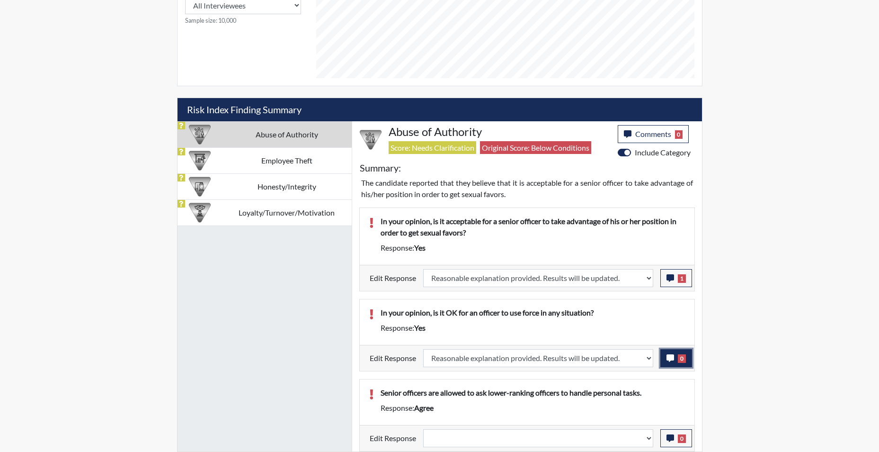
click at [669, 358] on icon "button" at bounding box center [671, 358] width 8 height 8
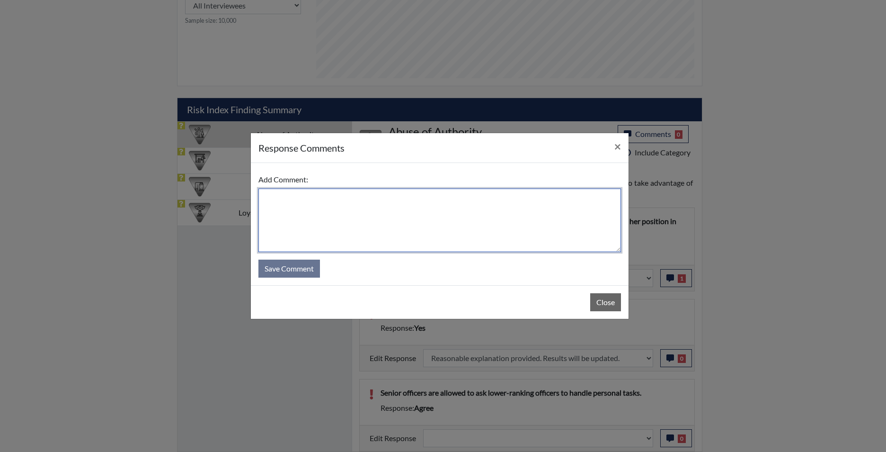
click at [483, 233] on textarea at bounding box center [440, 219] width 363 height 63
type textarea "app states no"
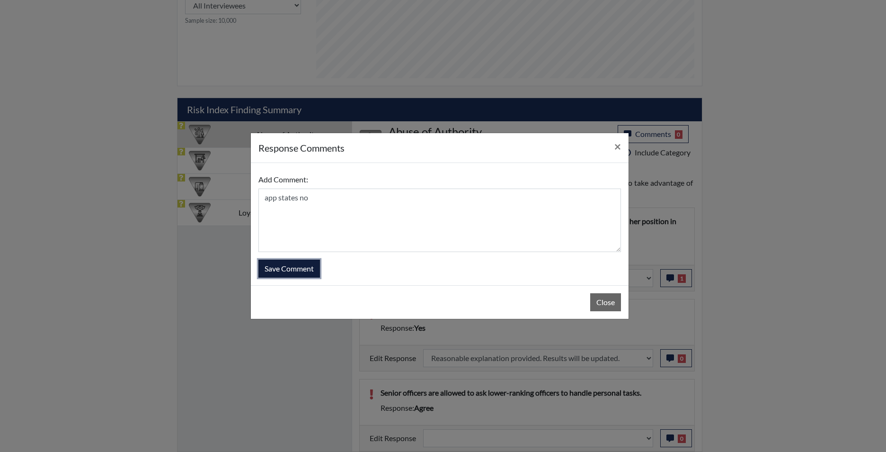
click at [301, 271] on button "Save Comment" at bounding box center [290, 268] width 62 height 18
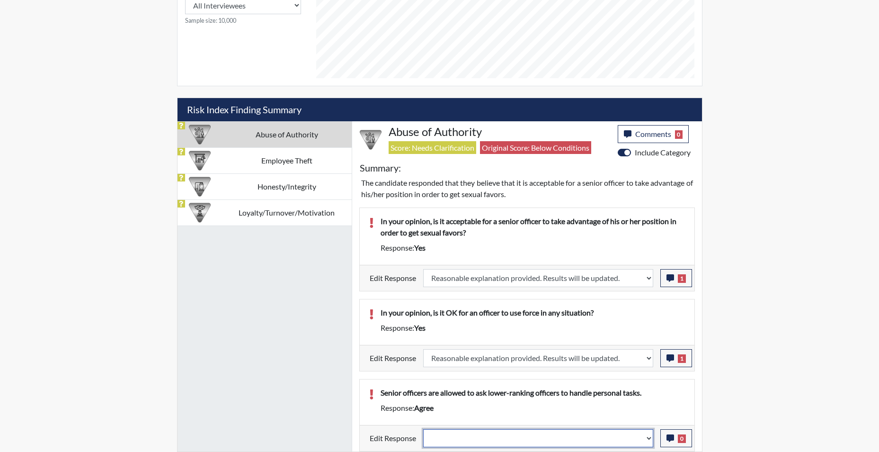
click at [648, 438] on select "Question is not relevant. Results will be updated. Reasonable explanation provi…" at bounding box center [538, 438] width 230 height 18
select select "reasonable-explanation-provided"
click at [423, 429] on select "Question is not relevant. Results will be updated. Reasonable explanation provi…" at bounding box center [538, 438] width 230 height 18
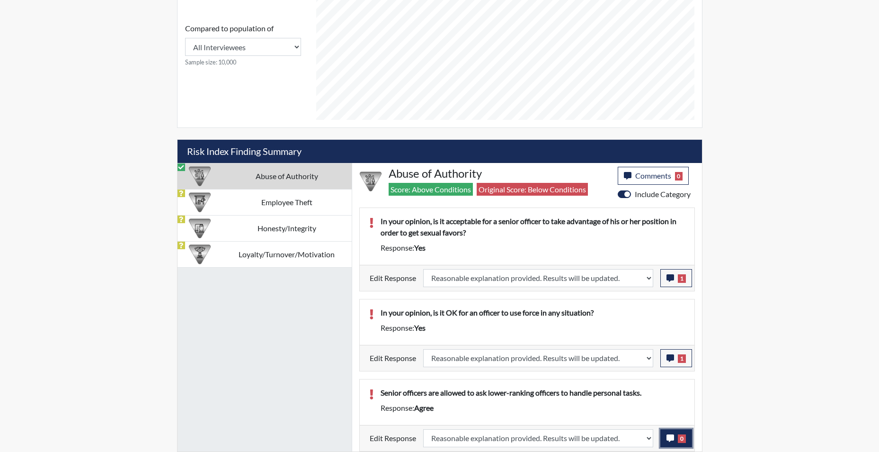
click at [668, 438] on icon "button" at bounding box center [671, 438] width 8 height 8
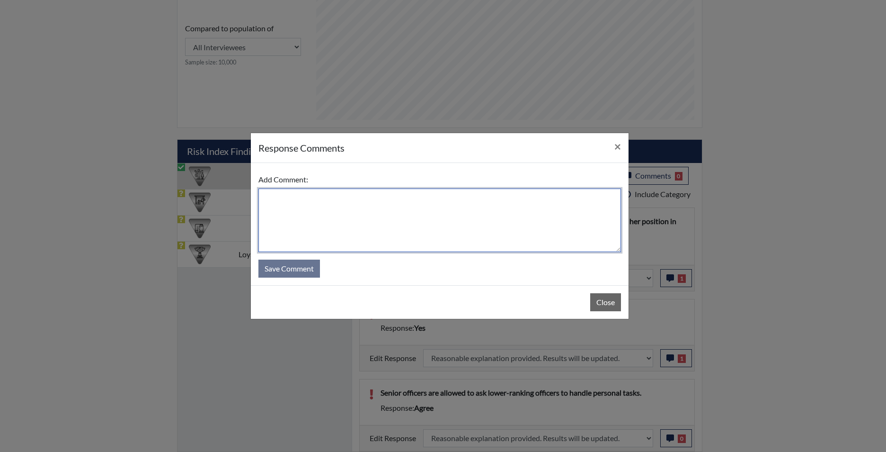
click at [278, 204] on textarea at bounding box center [440, 219] width 363 height 63
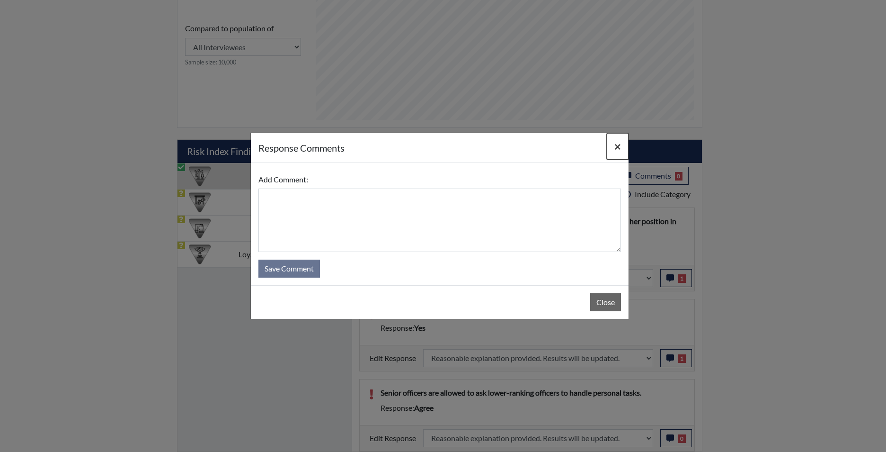
click at [626, 143] on button "×" at bounding box center [618, 146] width 22 height 27
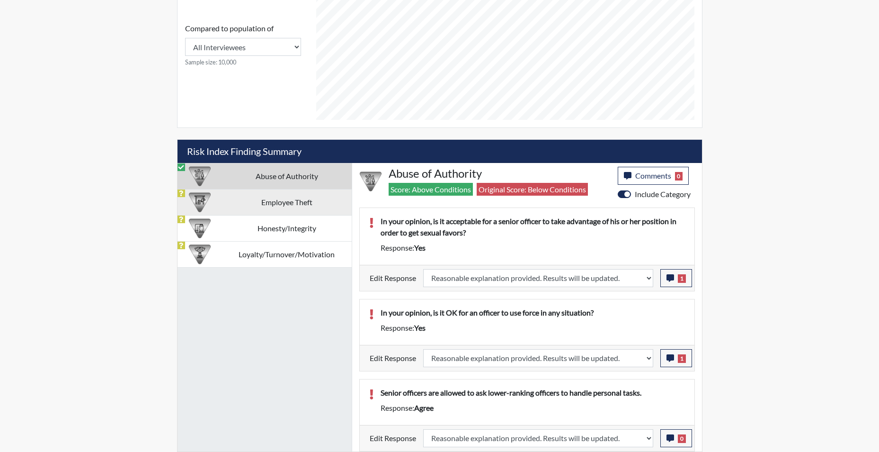
click at [277, 205] on td "Employee Theft" at bounding box center [287, 202] width 130 height 26
select select
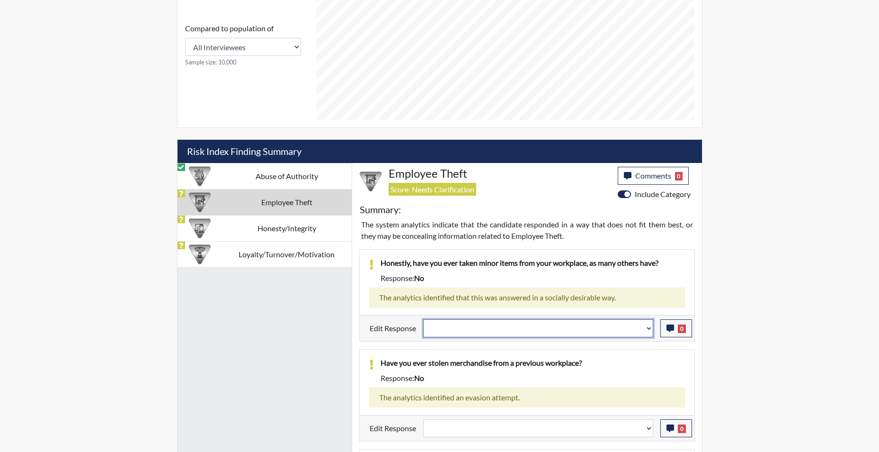
click at [646, 330] on select "Question is not relevant. Results will be updated. Reasonable explanation provi…" at bounding box center [538, 328] width 230 height 18
select select "reasonable-explanation-provided"
click at [423, 319] on select "Question is not relevant. Results will be updated. Reasonable explanation provi…" at bounding box center [538, 328] width 230 height 18
select select
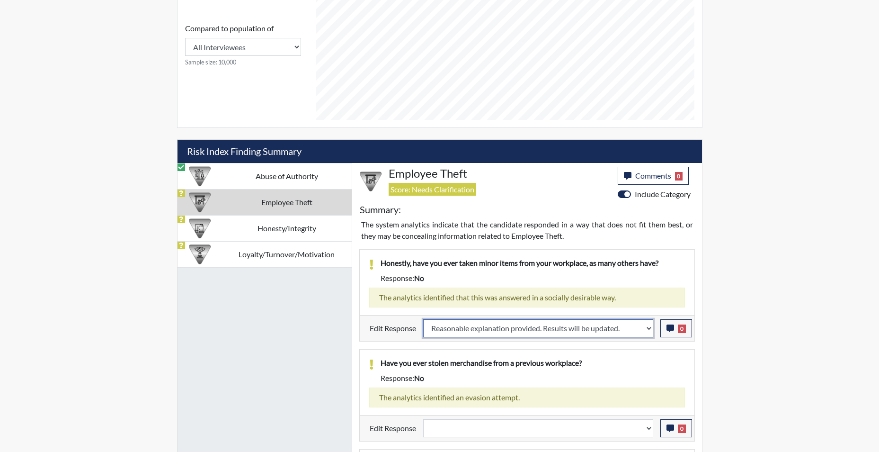
select select
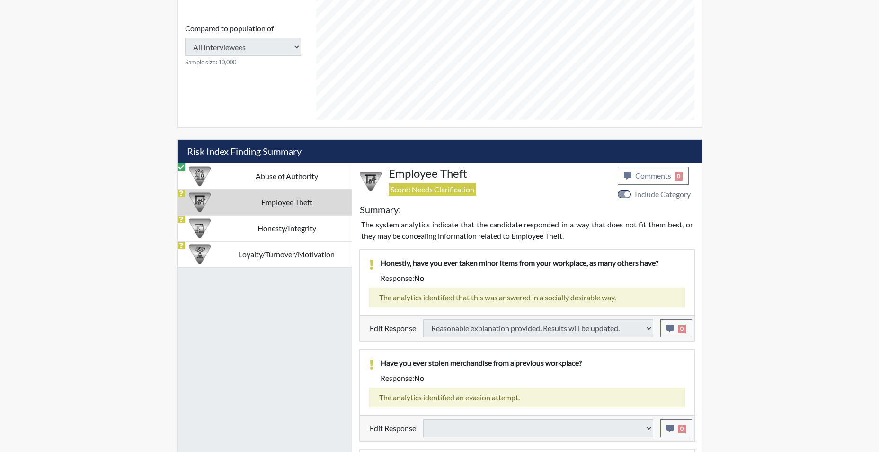
select select
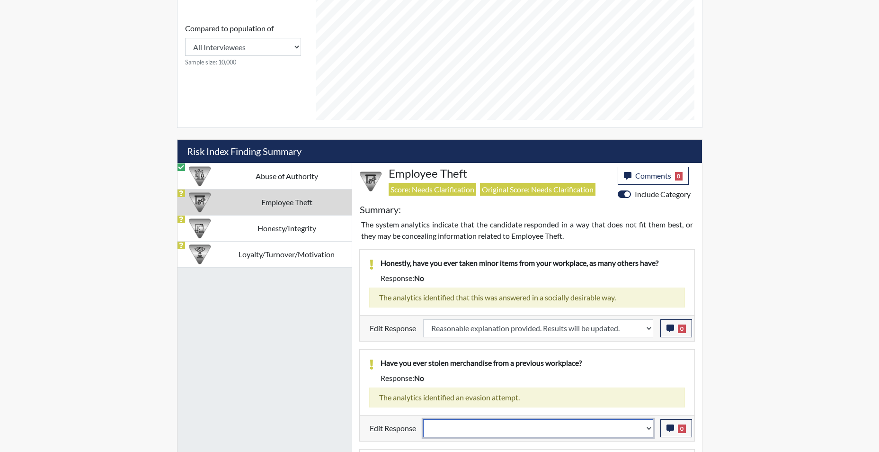
click at [649, 432] on select "Question is not relevant. Results will be updated. Reasonable explanation provi…" at bounding box center [538, 428] width 230 height 18
select select "reasonable-explanation-provided"
click at [423, 419] on select "Question is not relevant. Results will be updated. Reasonable explanation provi…" at bounding box center [538, 428] width 230 height 18
select select
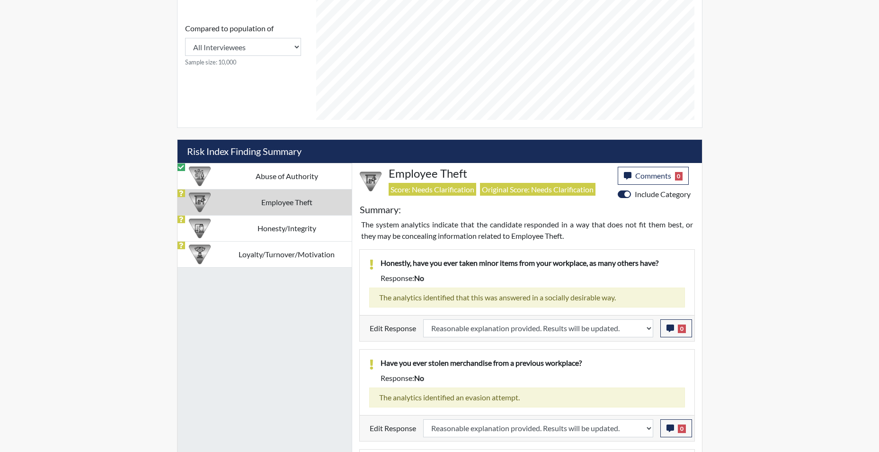
select select
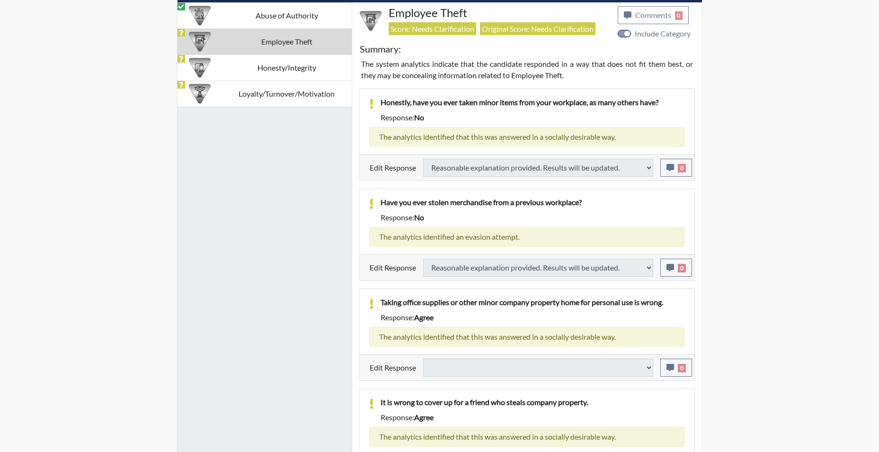
select select
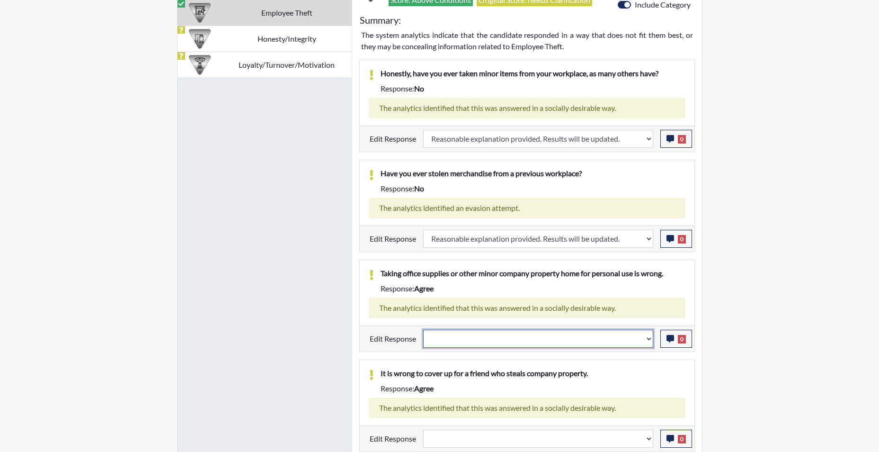
click at [645, 340] on select "Question is not relevant. Results will be updated. Reasonable explanation provi…" at bounding box center [538, 339] width 230 height 18
select select "reasonable-explanation-provided"
click at [423, 330] on select "Question is not relevant. Results will be updated. Reasonable explanation provi…" at bounding box center [538, 339] width 230 height 18
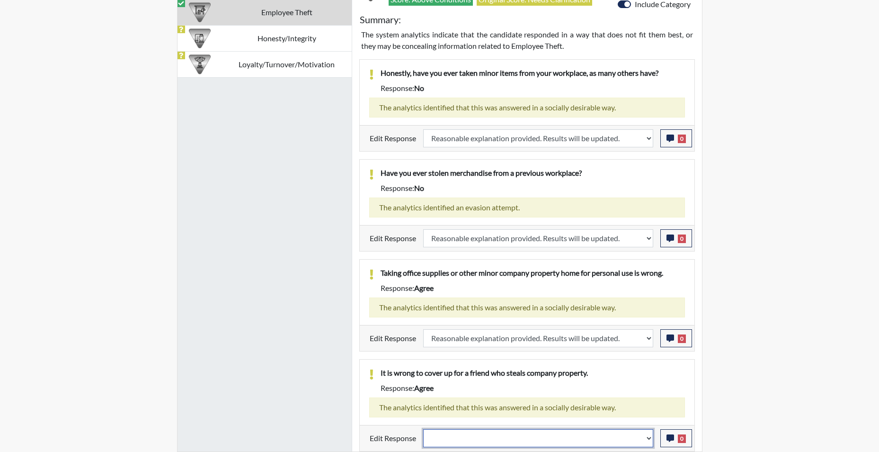
click at [648, 443] on select "Question is not relevant. Results will be updated. Reasonable explanation provi…" at bounding box center [538, 438] width 230 height 18
select select "reasonable-explanation-provided"
click at [423, 429] on select "Question is not relevant. Results will be updated. Reasonable explanation provi…" at bounding box center [538, 438] width 230 height 18
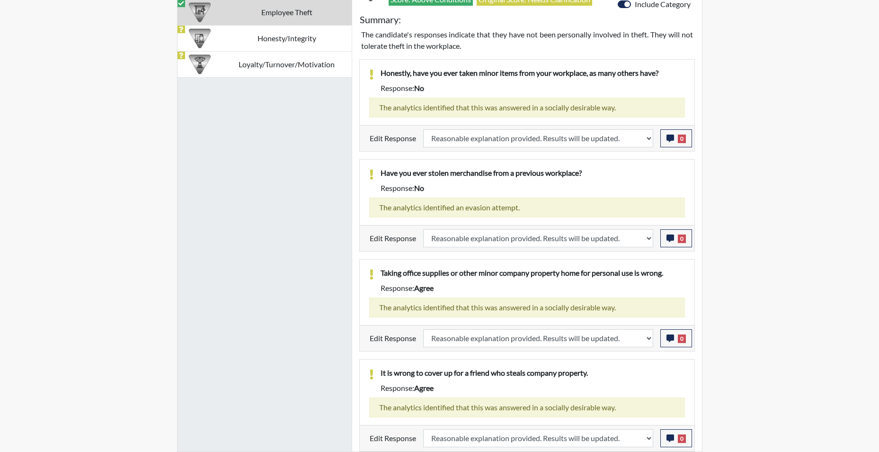
scroll to position [157, 394]
click at [290, 36] on td "Honesty/Integrity" at bounding box center [287, 38] width 130 height 26
select select
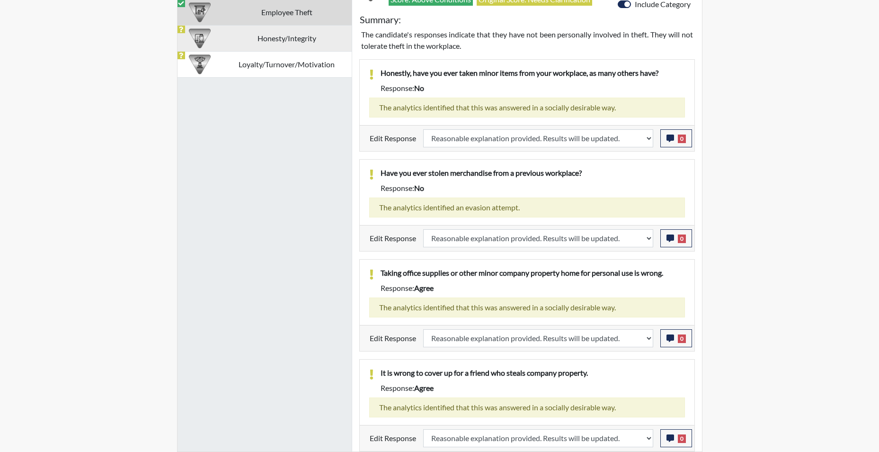
select select
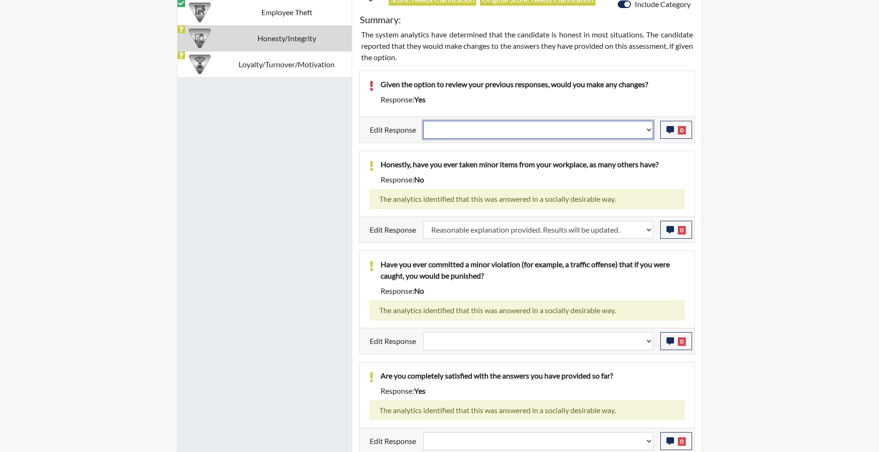
click at [650, 134] on select "Question is not relevant. Results will be updated. Reasonable explanation provi…" at bounding box center [538, 130] width 230 height 18
select select "reasonable-explanation-provided"
click at [423, 121] on select "Question is not relevant. Results will be updated. Reasonable explanation provi…" at bounding box center [538, 130] width 230 height 18
select select
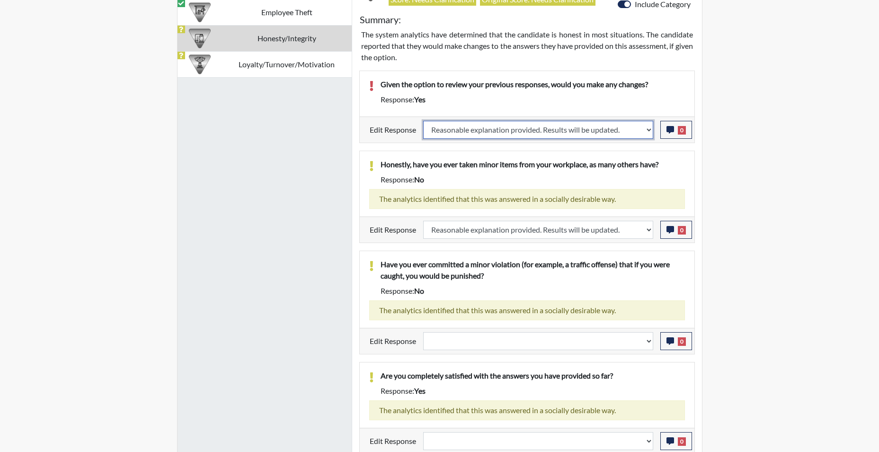
select select
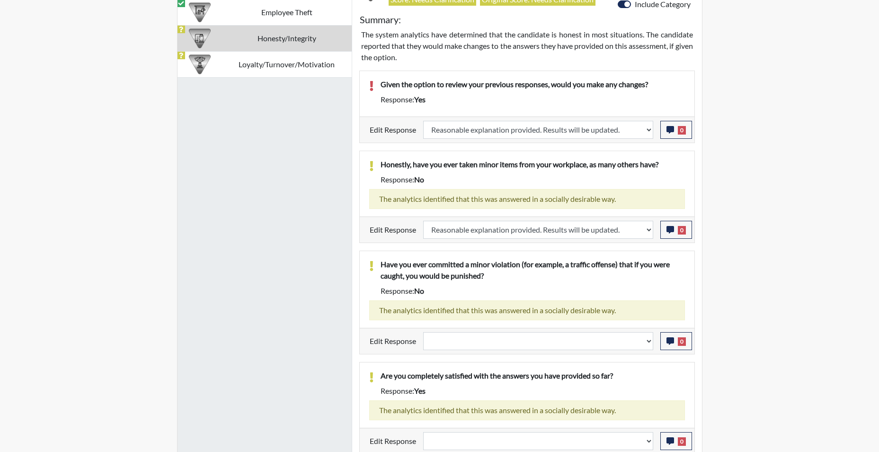
select select
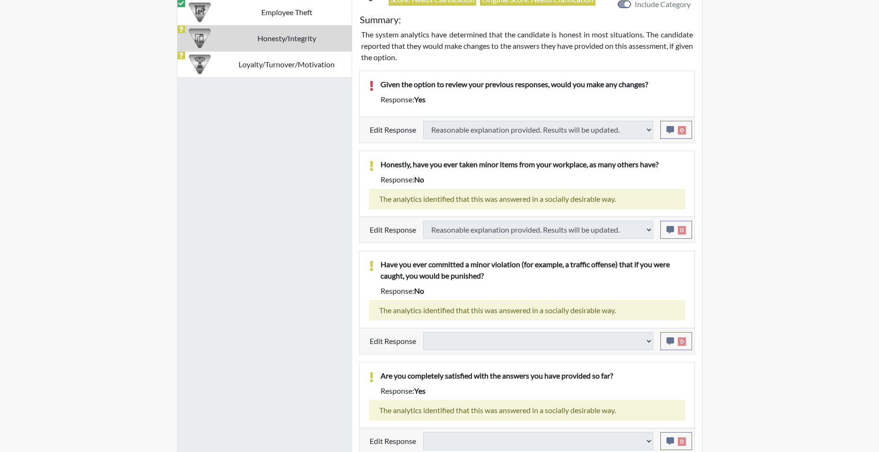
select select
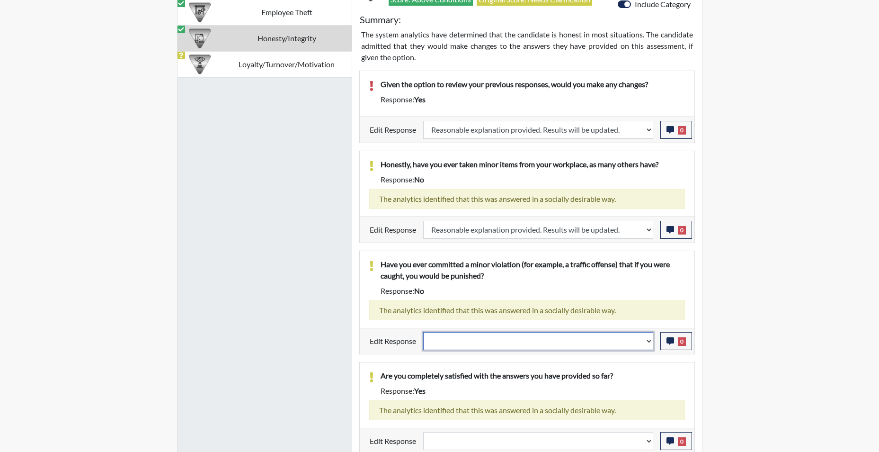
click at [648, 342] on select "Question is not relevant. Results will be updated. Reasonable explanation provi…" at bounding box center [538, 341] width 230 height 18
select select "reasonable-explanation-provided"
click at [423, 332] on select "Question is not relevant. Results will be updated. Reasonable explanation provi…" at bounding box center [538, 341] width 230 height 18
select select
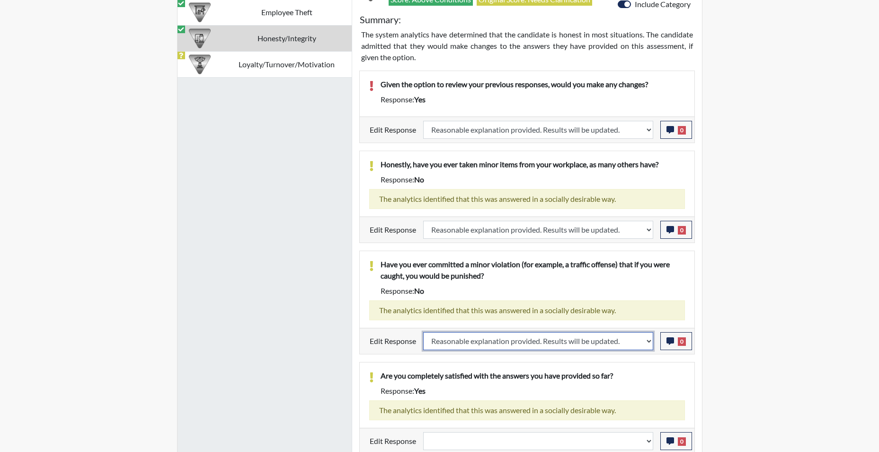
select select
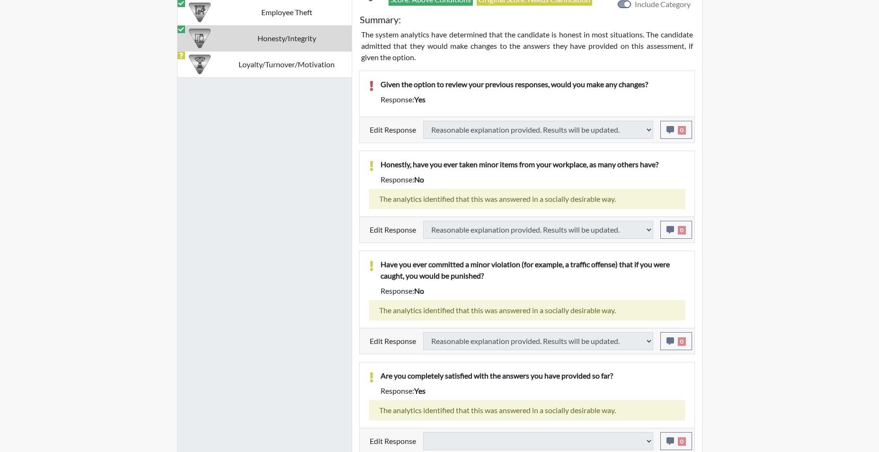
select select
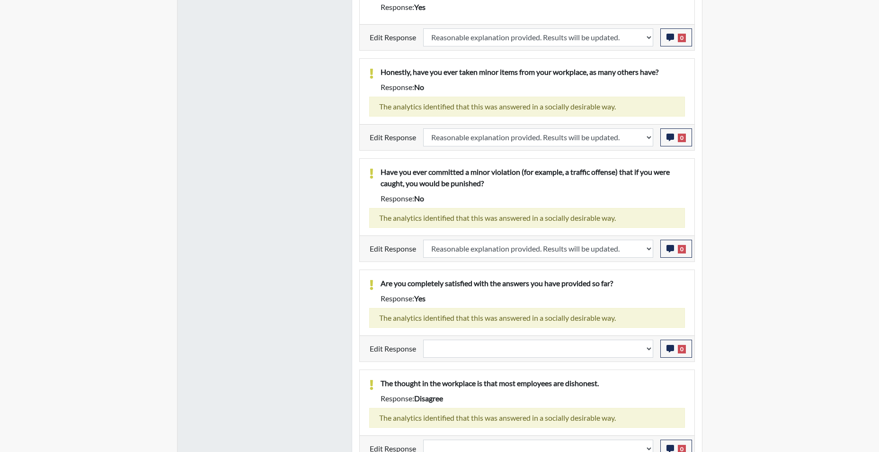
scroll to position [759, 0]
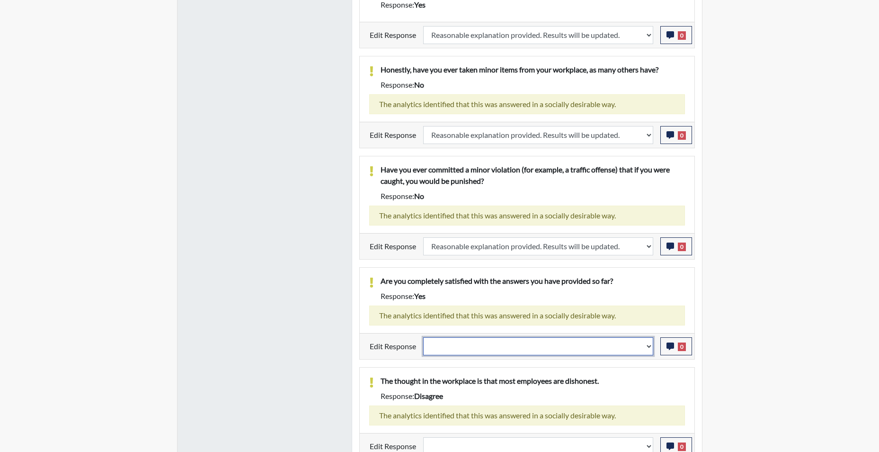
click at [645, 350] on select "Question is not relevant. Results will be updated. Reasonable explanation provi…" at bounding box center [538, 346] width 230 height 18
click at [679, 392] on div "Response: disagree" at bounding box center [533, 395] width 319 height 11
click at [652, 348] on select "Question is not relevant. Results will be updated. Reasonable explanation provi…" at bounding box center [538, 346] width 230 height 18
select select "reasonable-explanation-provided"
click at [423, 337] on select "Question is not relevant. Results will be updated. Reasonable explanation provi…" at bounding box center [538, 346] width 230 height 18
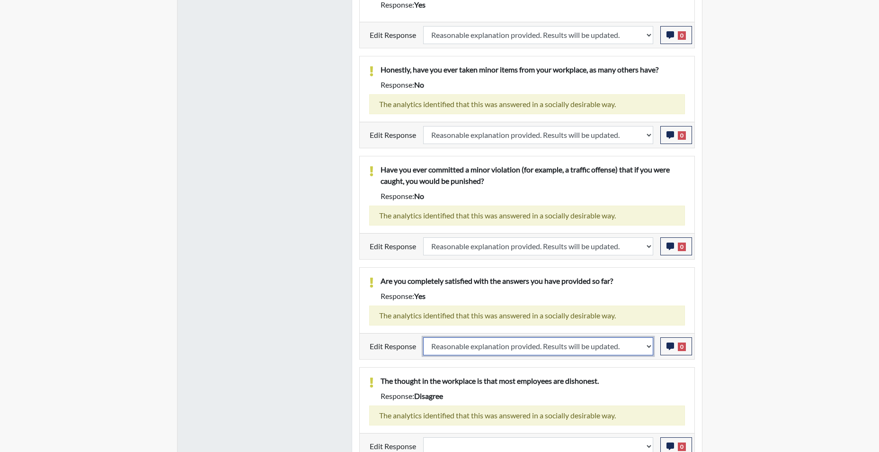
select select
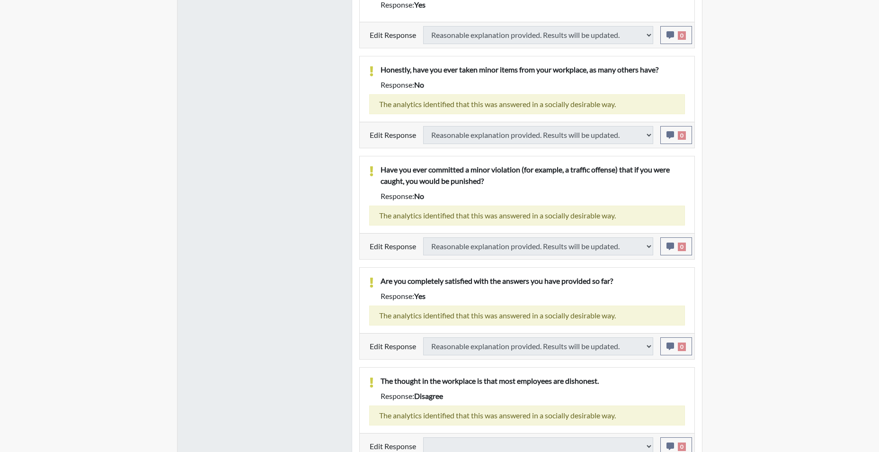
select select
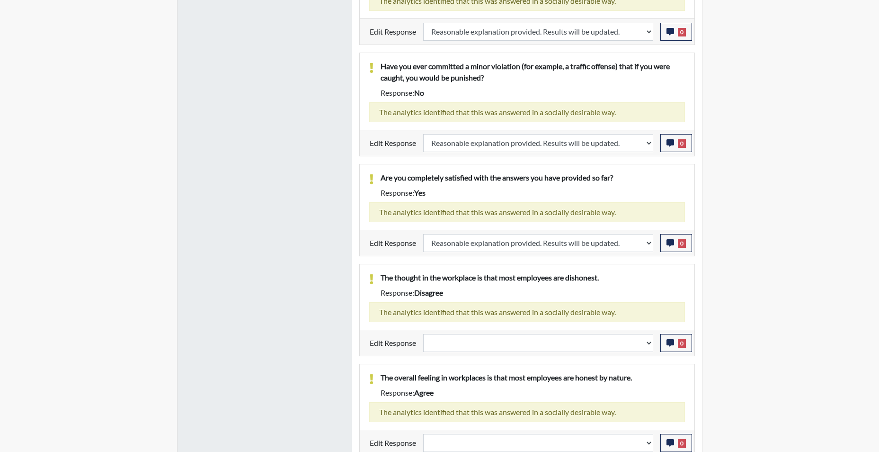
scroll to position [867, 0]
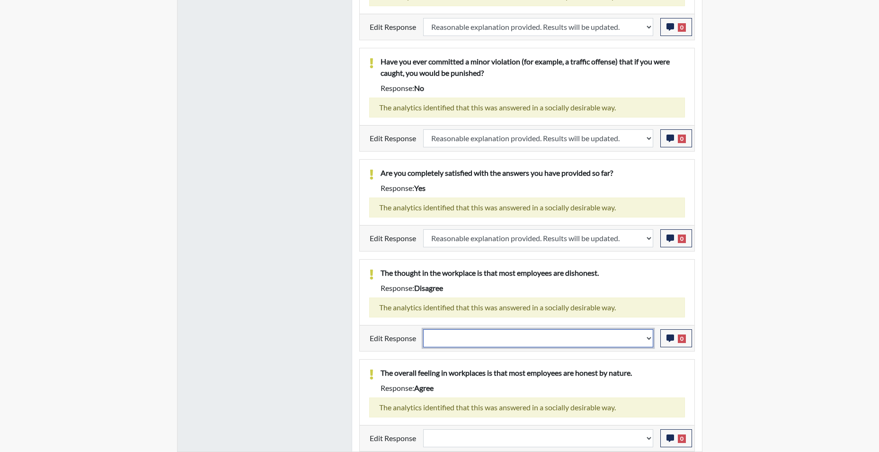
click at [650, 341] on select "Question is not relevant. Results will be updated. Reasonable explanation provi…" at bounding box center [538, 338] width 230 height 18
select select "reasonable-explanation-provided"
click at [423, 329] on select "Question is not relevant. Results will be updated. Reasonable explanation provi…" at bounding box center [538, 338] width 230 height 18
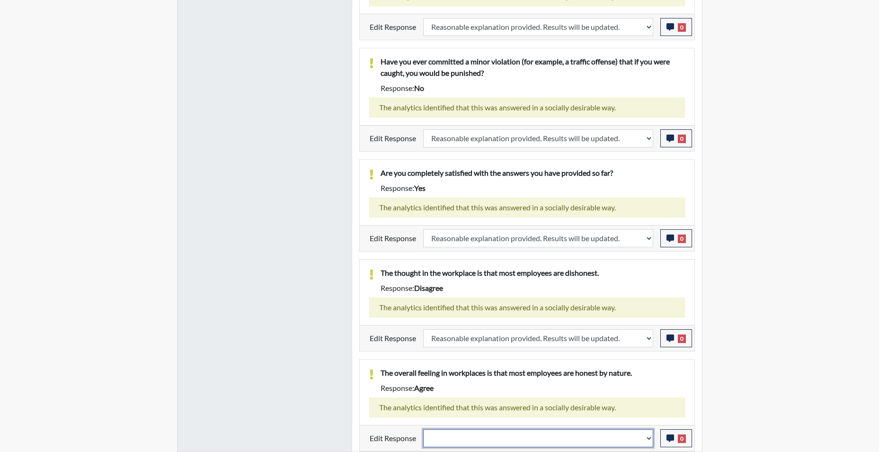
click at [648, 441] on select "Question is not relevant. Results will be updated. Reasonable explanation provi…" at bounding box center [538, 438] width 230 height 18
select select "reasonable-explanation-provided"
click at [423, 429] on select "Question is not relevant. Results will be updated. Reasonable explanation provi…" at bounding box center [538, 438] width 230 height 18
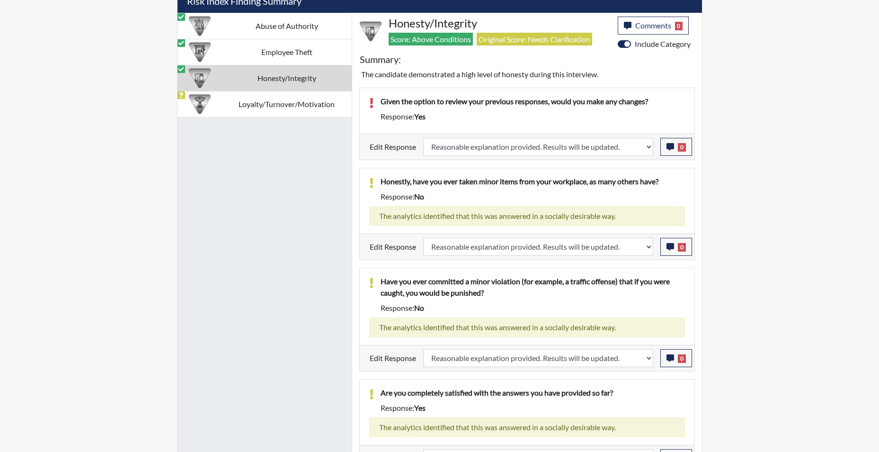
scroll to position [608, 0]
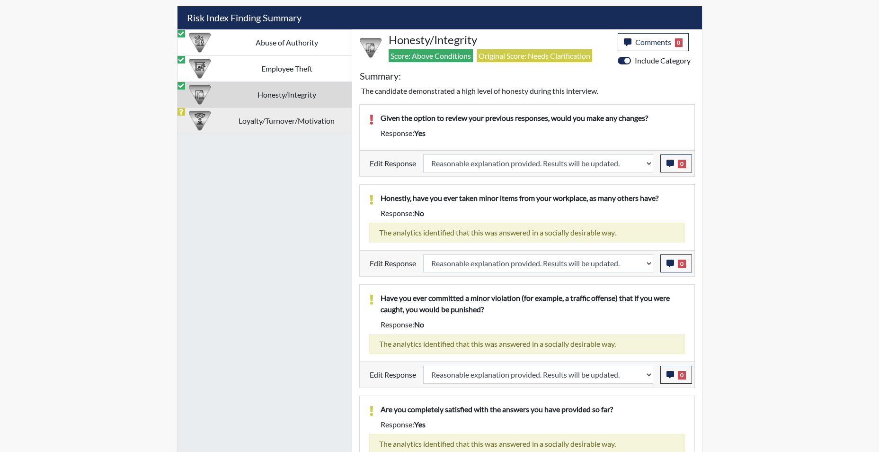
click at [278, 118] on td "Loyalty/Turnover/Motivation" at bounding box center [287, 120] width 130 height 26
select select
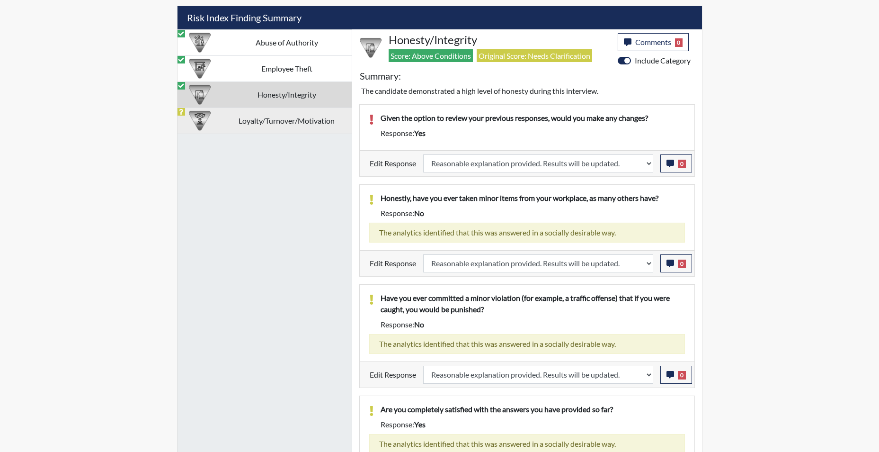
select select
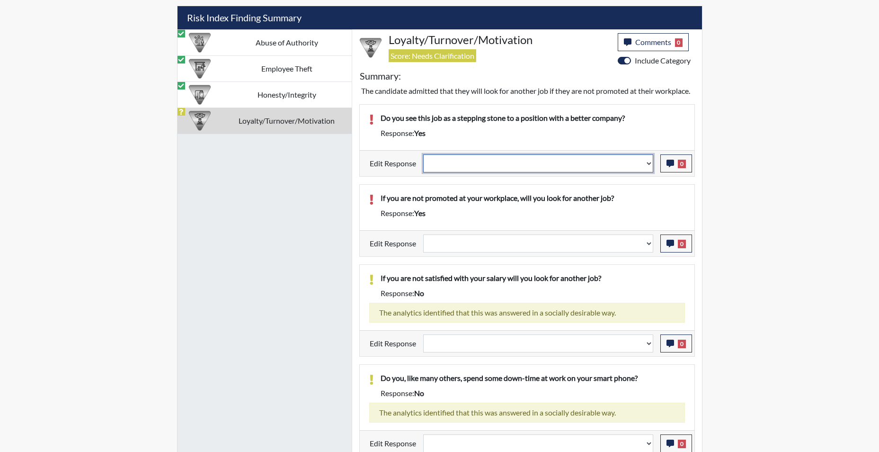
click at [647, 172] on select "Question is not relevant. Results will be updated. Reasonable explanation provi…" at bounding box center [538, 163] width 230 height 18
select select "reasonable-explanation-provided"
click at [423, 165] on select "Question is not relevant. Results will be updated. Reasonable explanation provi…" at bounding box center [538, 163] width 230 height 18
select select
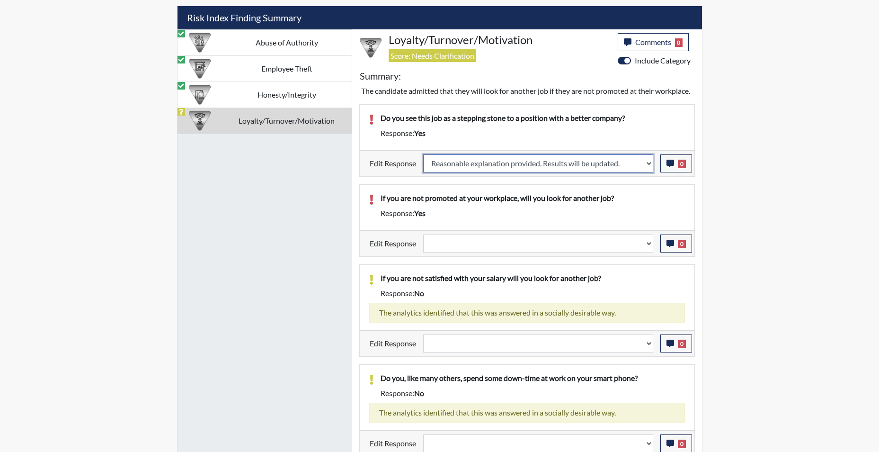
select select
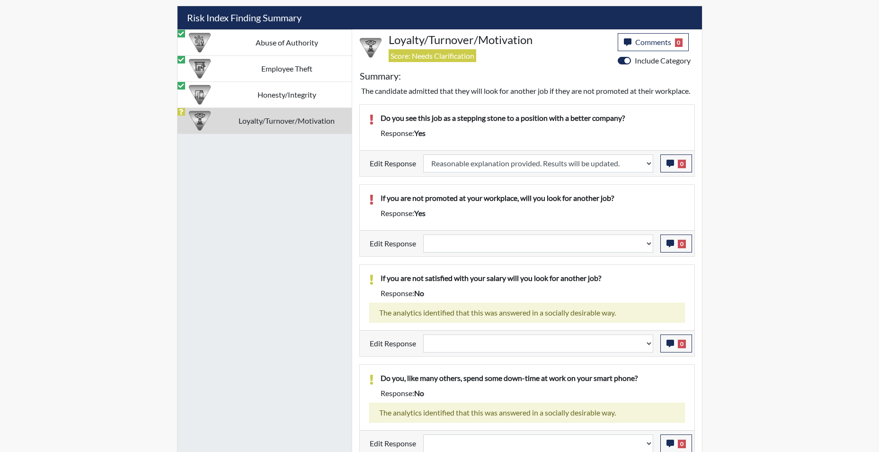
select select
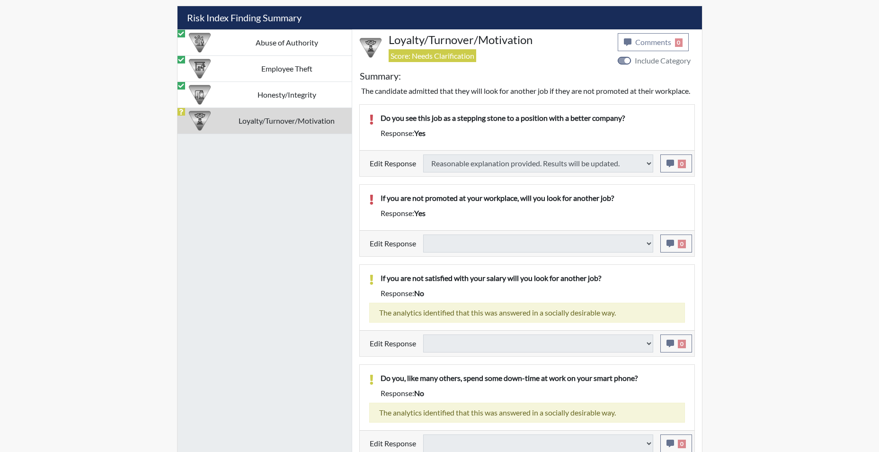
select select
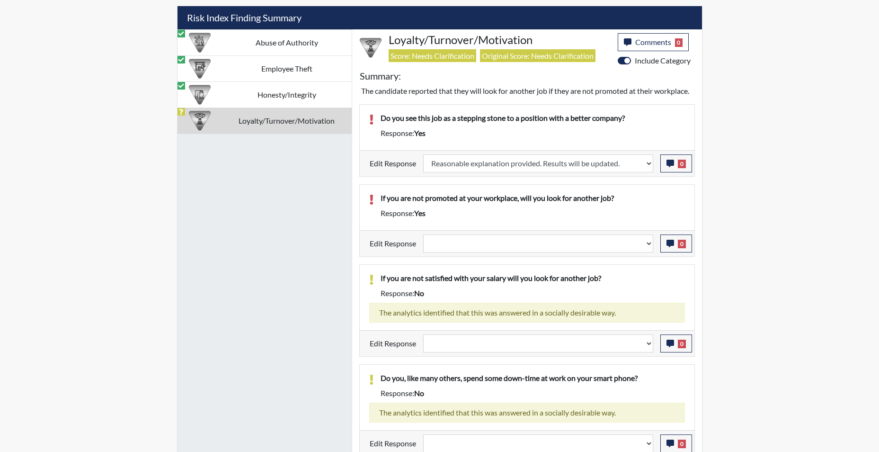
scroll to position [157, 394]
drag, startPoint x: 651, startPoint y: 259, endPoint x: 638, endPoint y: 265, distance: 14.2
click at [651, 252] on select "Question is not relevant. Results will be updated. Reasonable explanation provi…" at bounding box center [538, 243] width 230 height 18
select select "reasonable-explanation-provided"
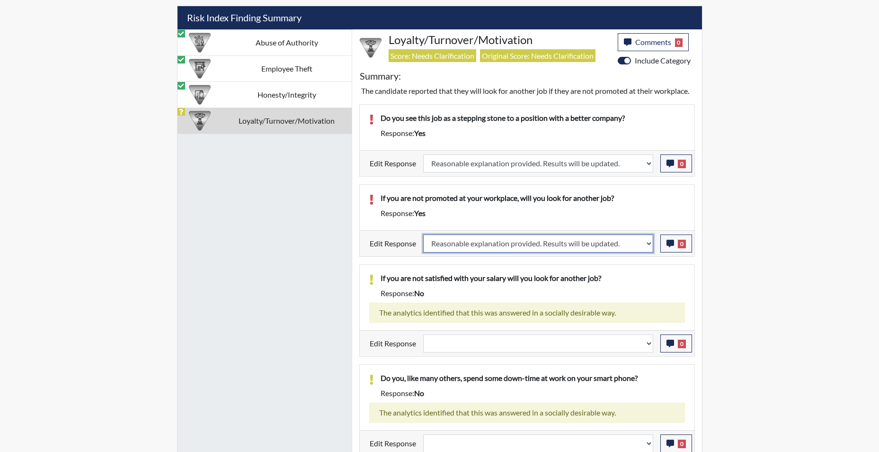
click at [423, 245] on select "Question is not relevant. Results will be updated. Reasonable explanation provi…" at bounding box center [538, 243] width 230 height 18
select select
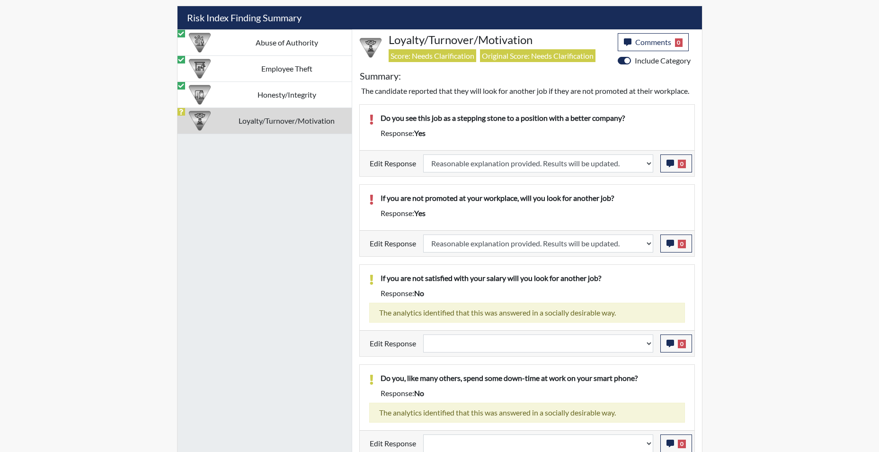
select select
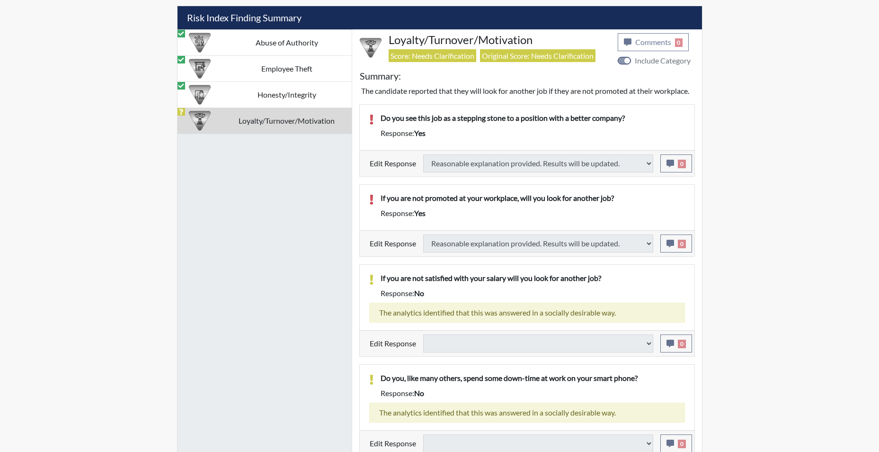
select select
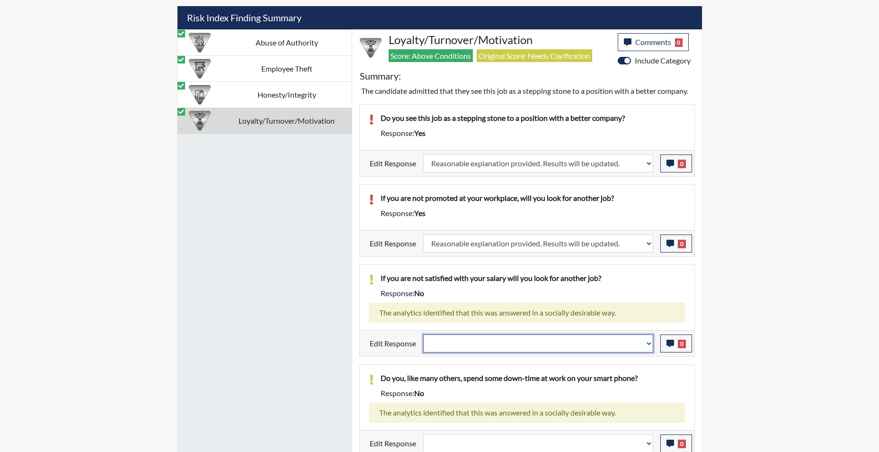
click at [647, 346] on select "Question is not relevant. Results will be updated. Reasonable explanation provi…" at bounding box center [538, 343] width 230 height 18
select select "reasonable-explanation-provided"
click at [423, 334] on select "Question is not relevant. Results will be updated. Reasonable explanation provi…" at bounding box center [538, 343] width 230 height 18
select select
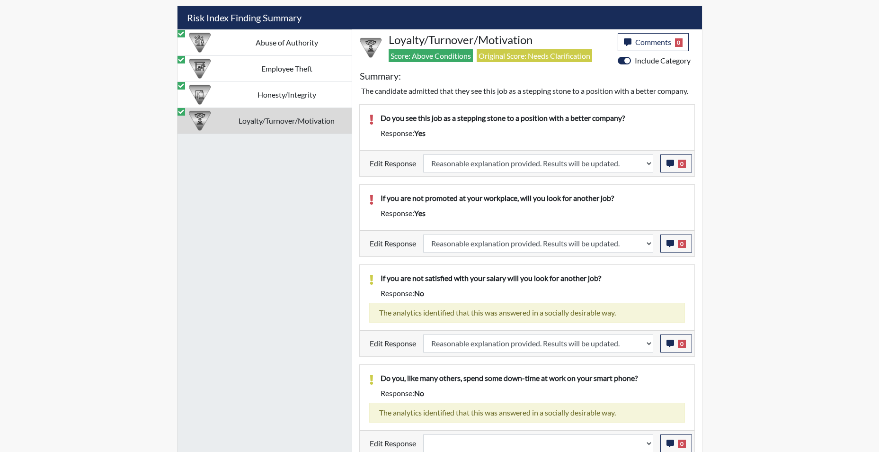
select select
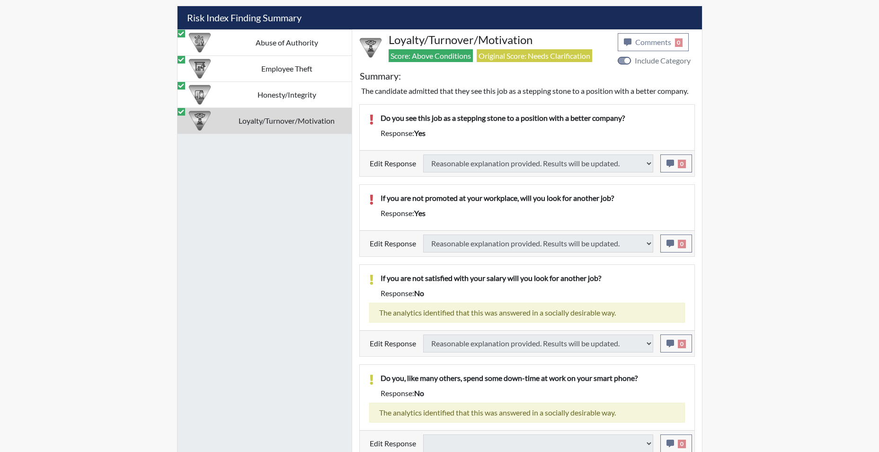
select select
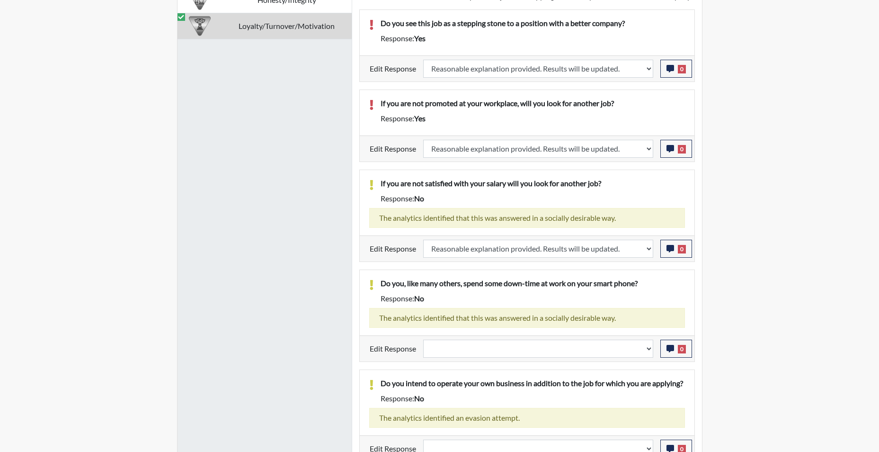
scroll to position [736, 0]
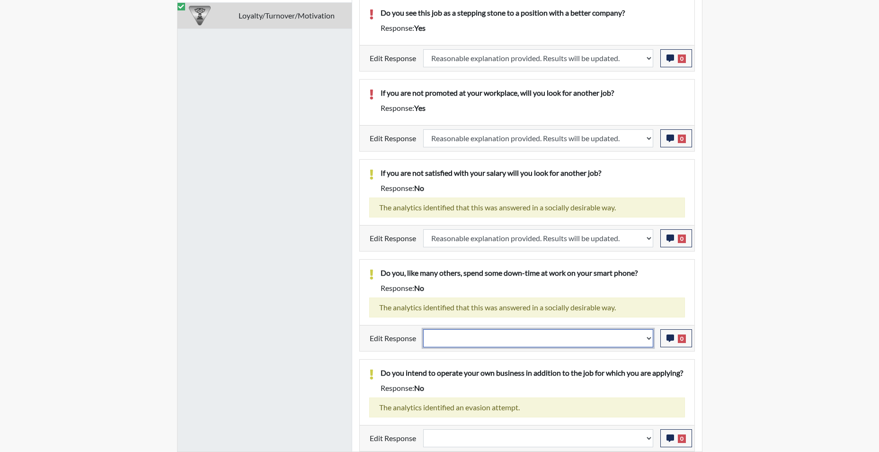
click at [650, 331] on select "Question is not relevant. Results will be updated. Reasonable explanation provi…" at bounding box center [538, 338] width 230 height 18
select select "reasonable-explanation-provided"
click at [423, 329] on select "Question is not relevant. Results will be updated. Reasonable explanation provi…" at bounding box center [538, 338] width 230 height 18
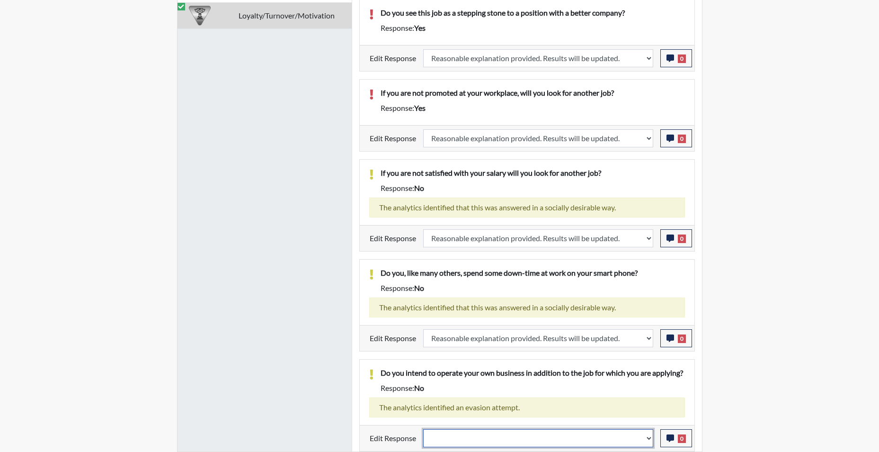
click at [649, 442] on select "Question is not relevant. Results will be updated. Reasonable explanation provi…" at bounding box center [538, 438] width 230 height 18
select select "reasonable-explanation-provided"
click at [423, 429] on select "Question is not relevant. Results will be updated. Reasonable explanation provi…" at bounding box center [538, 438] width 230 height 18
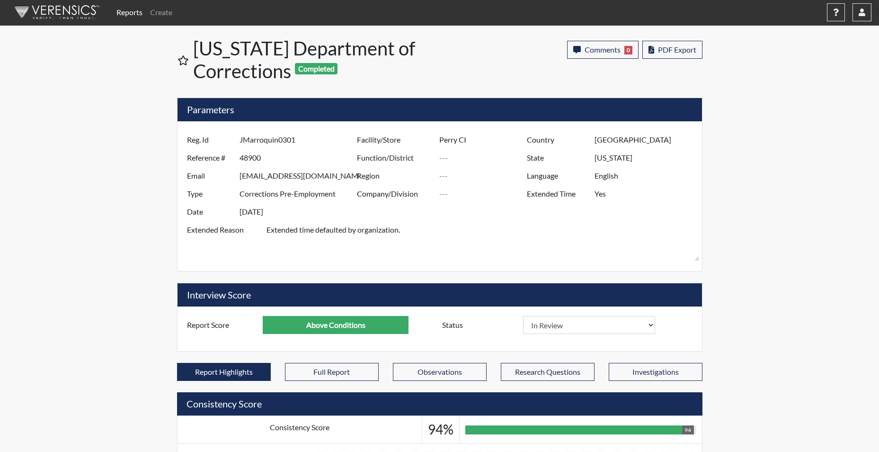
scroll to position [0, 0]
